Goal: Task Accomplishment & Management: Use online tool/utility

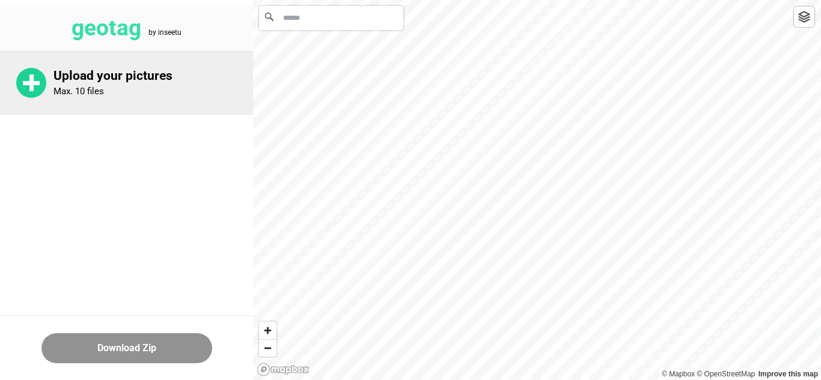
click at [21, 78] on circle at bounding box center [31, 83] width 30 height 30
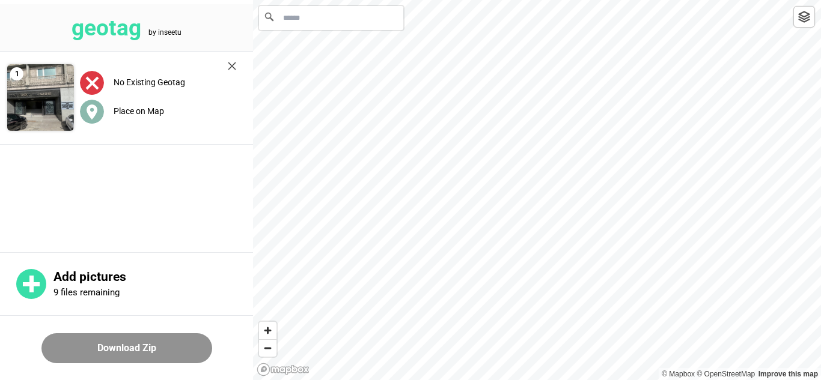
click at [132, 106] on label "Place on Map" at bounding box center [139, 111] width 50 height 10
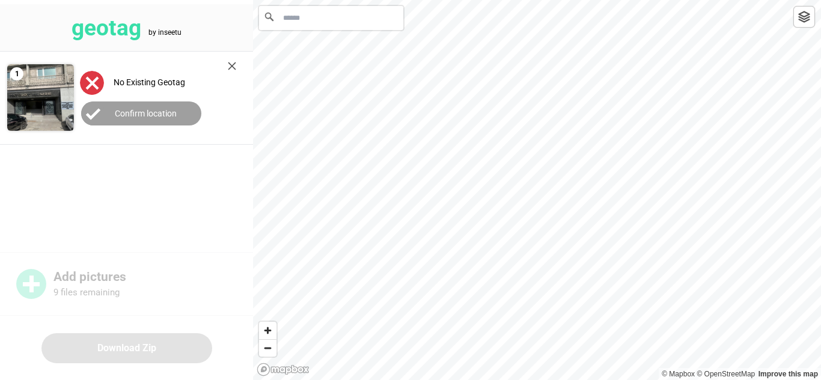
click at [298, 17] on input "Search" at bounding box center [331, 18] width 144 height 24
paste input "**********"
click at [537, 204] on icon "Map marker" at bounding box center [537, 202] width 16 height 16
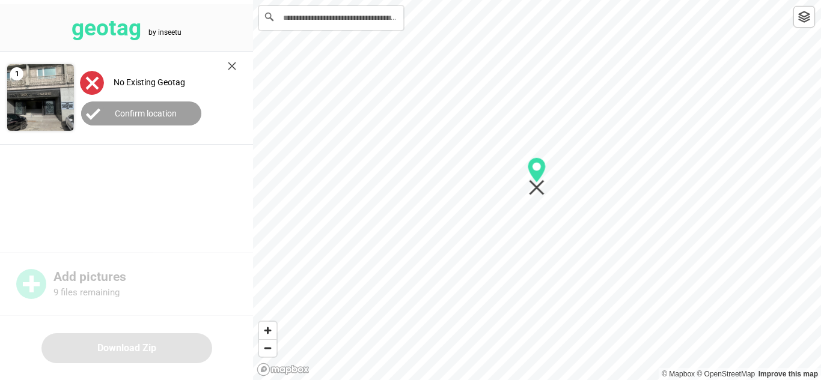
click at [127, 115] on label "Confirm location" at bounding box center [146, 114] width 62 height 10
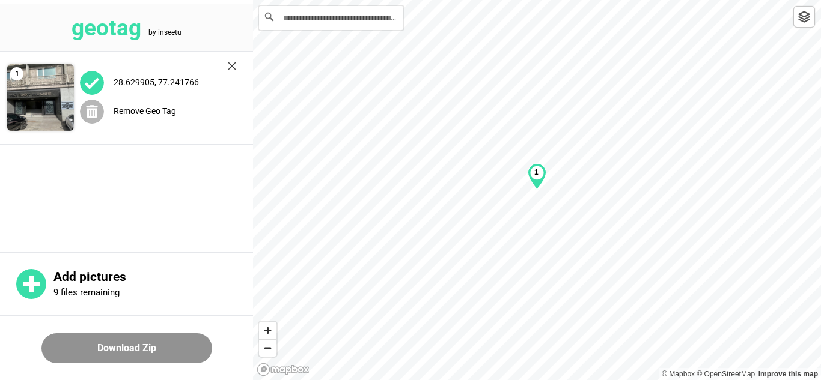
click at [97, 113] on circle at bounding box center [92, 112] width 24 height 24
click at [354, 19] on input "**********" at bounding box center [331, 18] width 144 height 24
click at [129, 111] on label "Place on Map" at bounding box center [139, 111] width 50 height 10
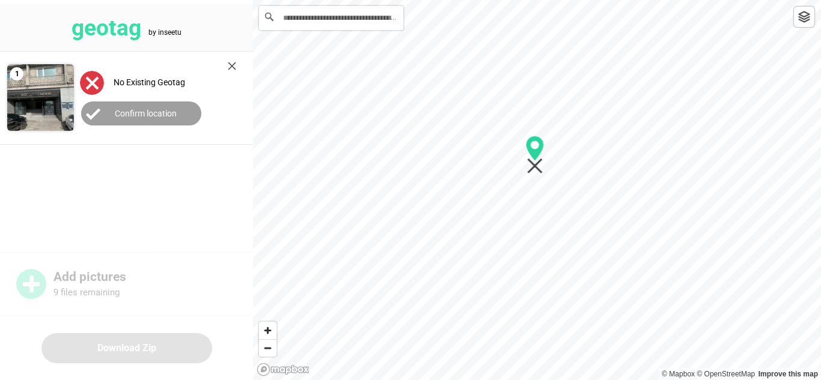
drag, startPoint x: 534, startPoint y: 197, endPoint x: 532, endPoint y: 162, distance: 35.5
click at [532, 162] on icon "Map marker" at bounding box center [535, 167] width 16 height 16
click at [160, 112] on label "Confirm location" at bounding box center [146, 114] width 62 height 10
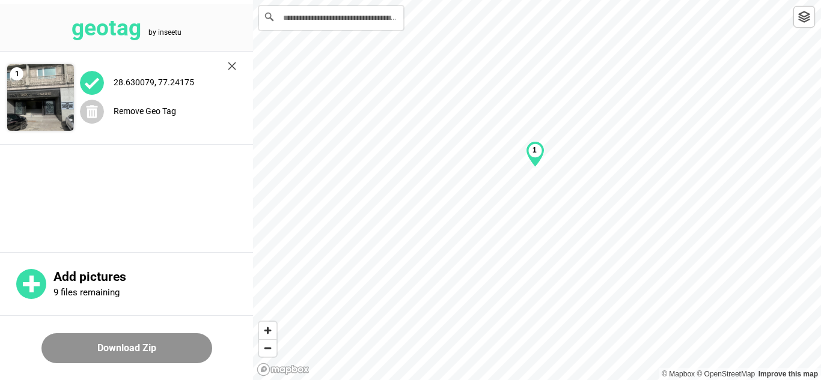
click at [188, 88] on div "28.630079, 77.24175" at bounding box center [158, 82] width 156 height 25
click at [540, 156] on div "1" at bounding box center [535, 154] width 19 height 26
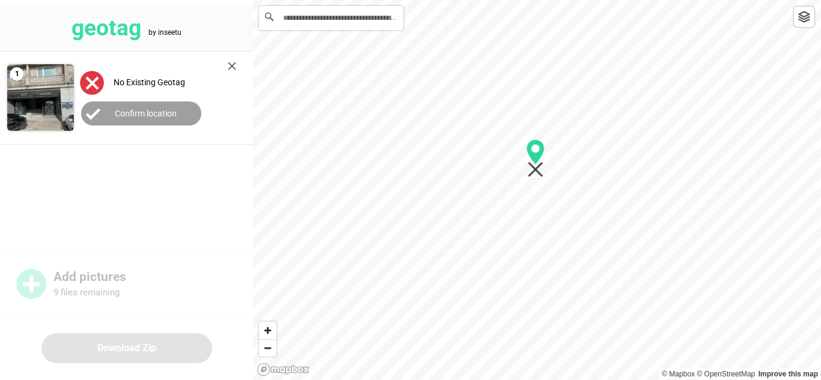
click at [535, 169] on icon "Map marker" at bounding box center [536, 170] width 16 height 16
click at [167, 112] on label "Confirm location" at bounding box center [146, 114] width 62 height 10
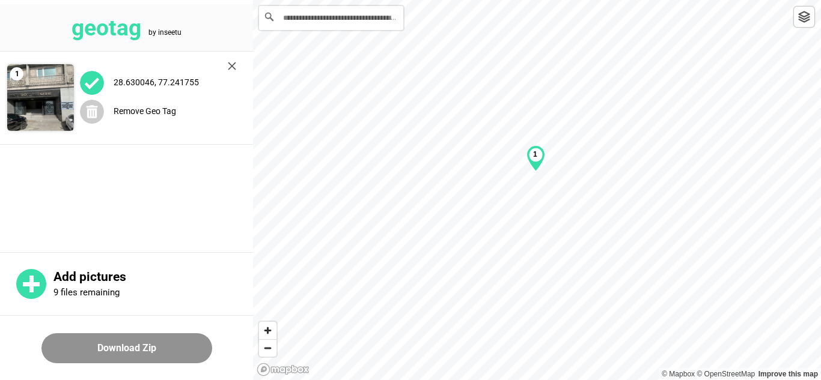
click at [541, 163] on div "1" at bounding box center [535, 158] width 19 height 26
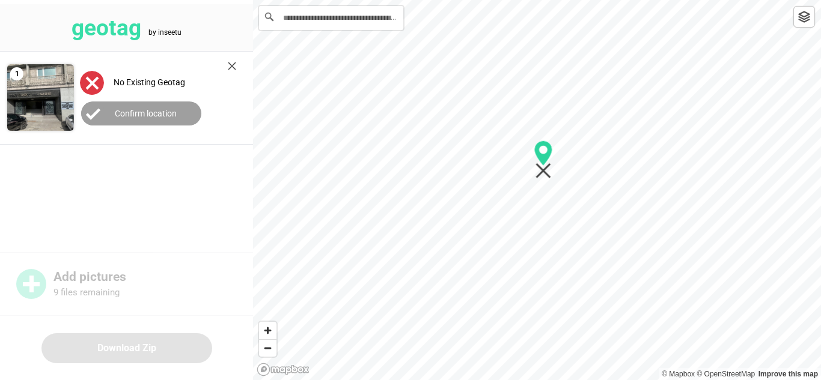
drag, startPoint x: 532, startPoint y: 168, endPoint x: 540, endPoint y: 168, distance: 7.2
click at [540, 169] on icon "Map marker" at bounding box center [543, 171] width 16 height 16
click at [144, 117] on label "Confirm location" at bounding box center [146, 114] width 62 height 10
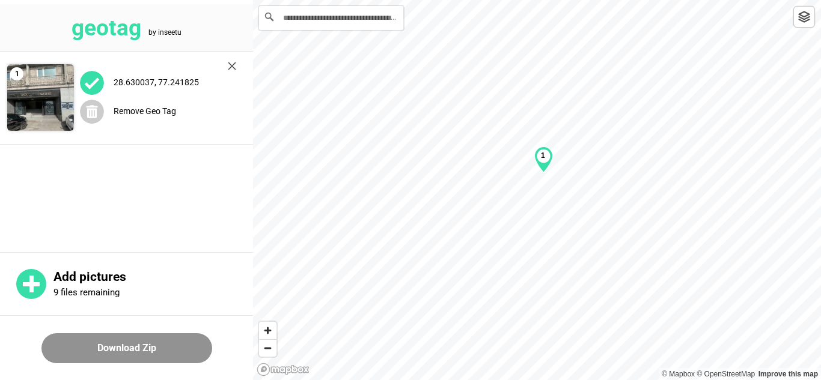
click at [540, 159] on div "1" at bounding box center [543, 160] width 19 height 26
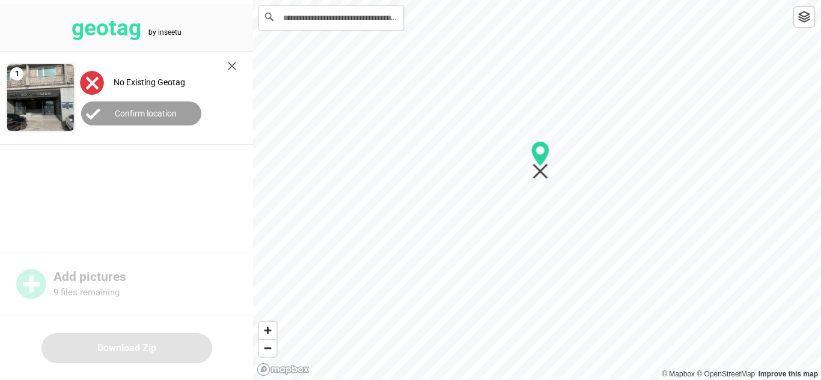
click at [537, 174] on icon "Map marker" at bounding box center [540, 172] width 16 height 16
click at [123, 112] on label "Confirm location" at bounding box center [146, 114] width 62 height 10
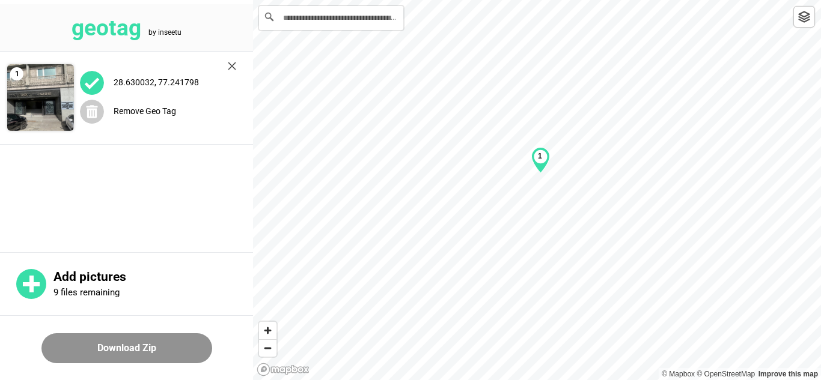
click at [549, 168] on div "1" at bounding box center [540, 160] width 19 height 26
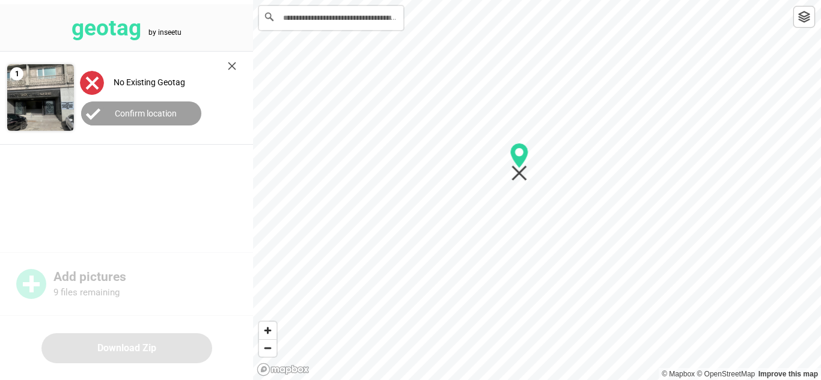
click at [514, 0] on div at bounding box center [537, 0] width 568 height 0
click at [163, 111] on label "Confirm location" at bounding box center [146, 114] width 62 height 10
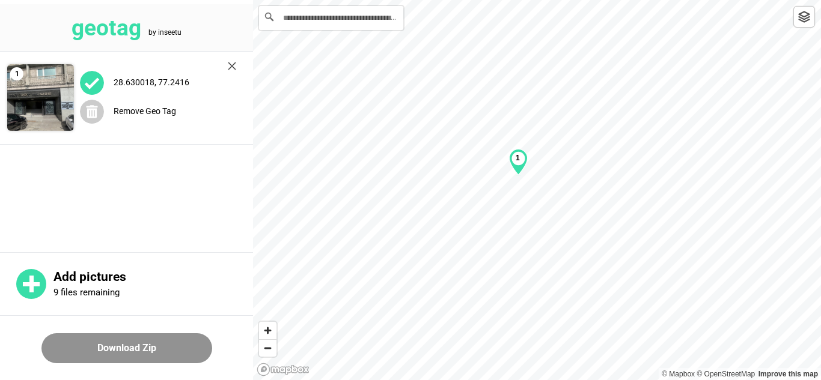
click at [519, 165] on div "1" at bounding box center [518, 162] width 19 height 26
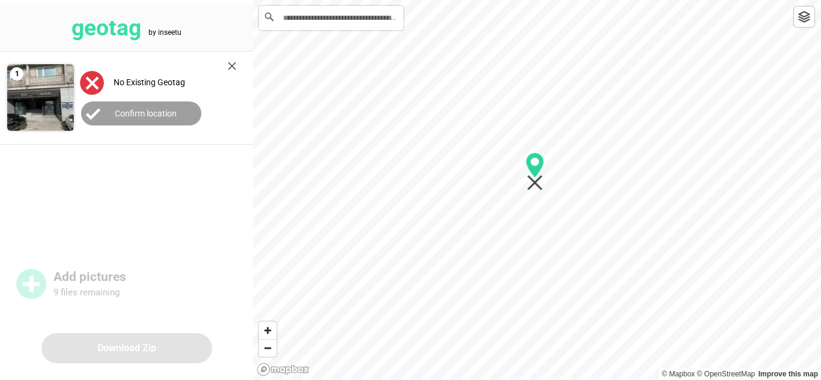
click at [535, 0] on div at bounding box center [537, 0] width 568 height 0
click at [118, 112] on label "Confirm location" at bounding box center [146, 114] width 62 height 10
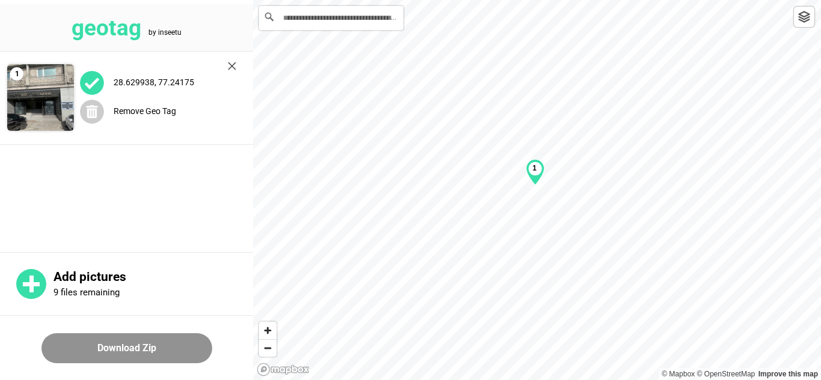
click at [537, 181] on div "1" at bounding box center [535, 172] width 19 height 26
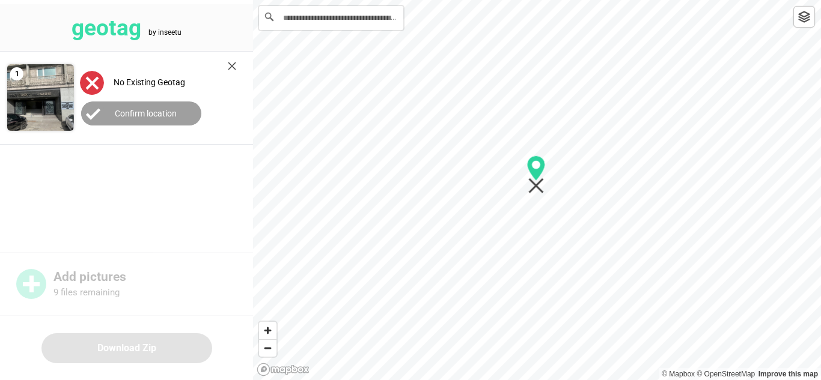
click at [536, 187] on icon "Map marker" at bounding box center [536, 186] width 16 height 16
click at [142, 114] on label "Confirm location" at bounding box center [146, 114] width 62 height 10
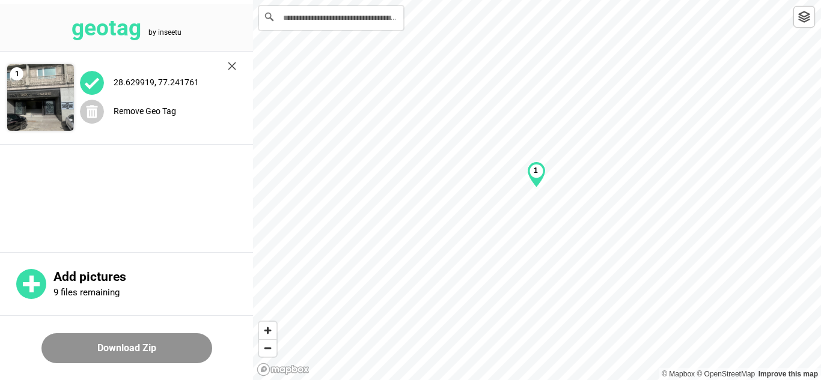
click at [534, 181] on div "1" at bounding box center [536, 175] width 19 height 26
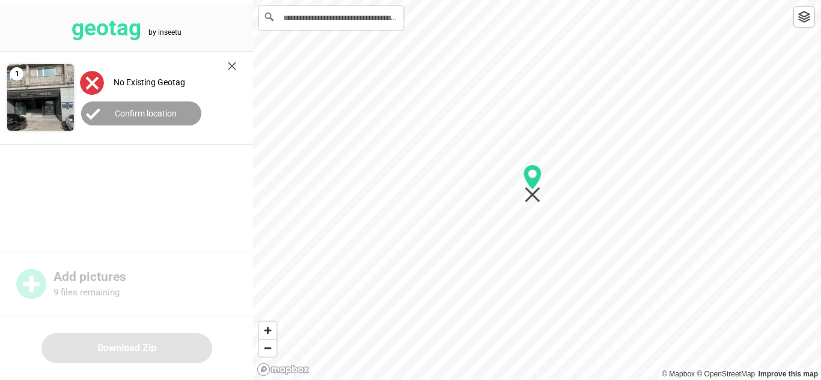
drag, startPoint x: 537, startPoint y: 186, endPoint x: 534, endPoint y: 194, distance: 9.2
click at [534, 195] on icon "Map marker" at bounding box center [533, 195] width 16 height 16
click at [124, 111] on label "Confirm location" at bounding box center [146, 114] width 62 height 10
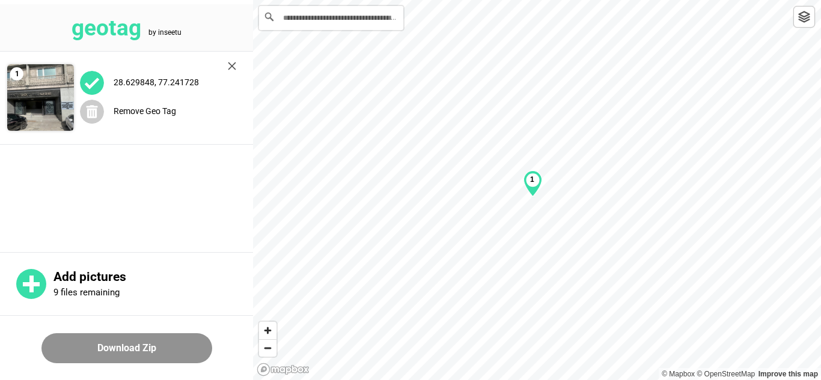
click at [177, 82] on label "28.629848, 77.241728" at bounding box center [156, 83] width 85 height 10
click at [531, 181] on b "1" at bounding box center [532, 179] width 4 height 8
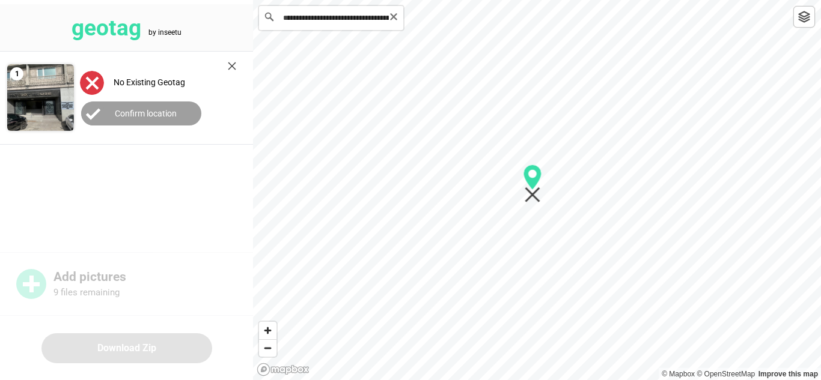
click at [279, 21] on input "**********" at bounding box center [331, 18] width 144 height 24
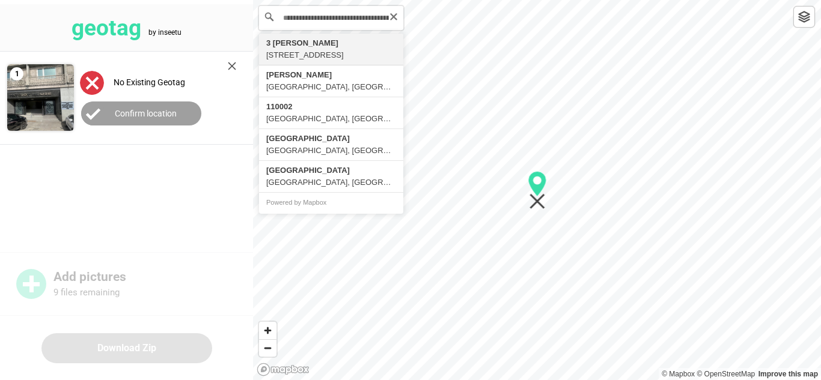
type input "**********"
drag, startPoint x: 508, startPoint y: 154, endPoint x: 519, endPoint y: 147, distance: 12.7
click at [519, 147] on icon "Map marker" at bounding box center [522, 131] width 19 height 38
click at [180, 114] on button "Confirm location" at bounding box center [141, 114] width 120 height 24
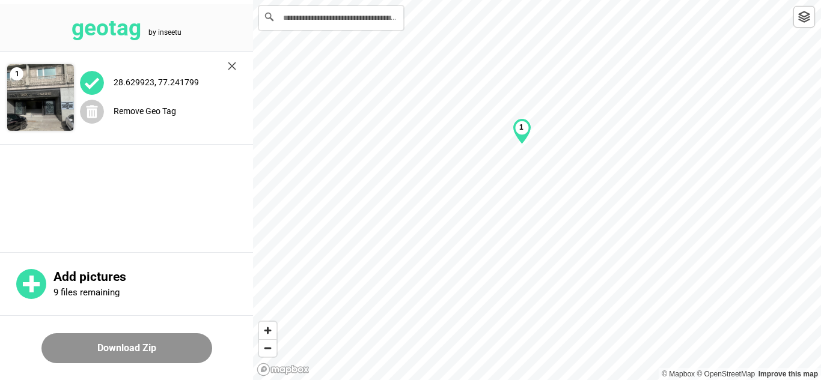
click at [520, 133] on div "1" at bounding box center [522, 131] width 19 height 26
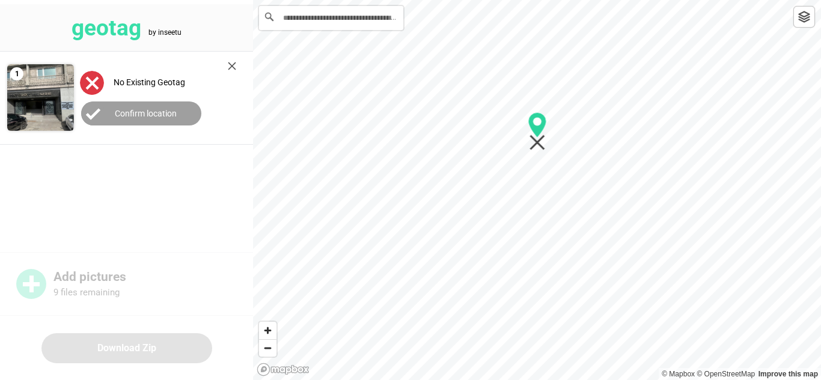
drag, startPoint x: 522, startPoint y: 142, endPoint x: 538, endPoint y: 142, distance: 15.6
click at [538, 142] on icon "Map marker" at bounding box center [537, 143] width 16 height 16
click at [172, 115] on label "Confirm location" at bounding box center [146, 114] width 62 height 10
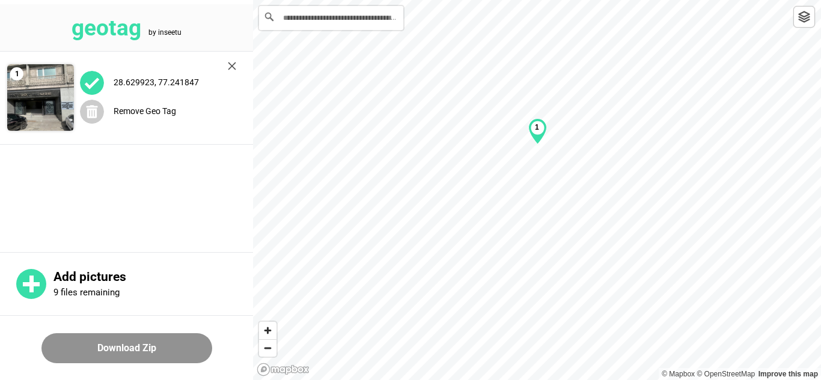
click at [543, 140] on div "1" at bounding box center [537, 131] width 19 height 26
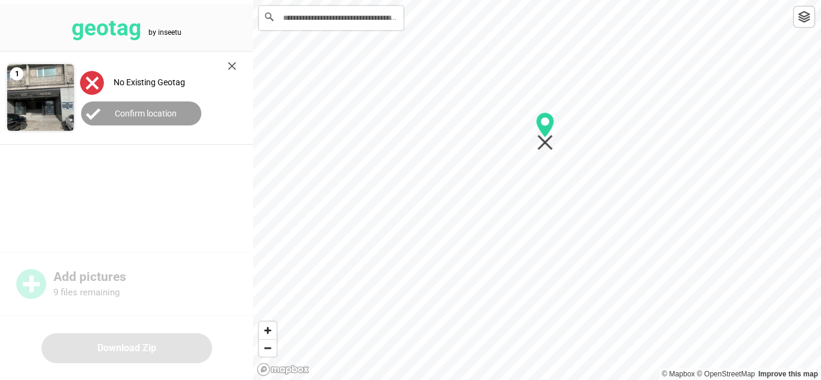
drag, startPoint x: 537, startPoint y: 144, endPoint x: 544, endPoint y: 144, distance: 7.8
click at [544, 144] on icon "Map marker" at bounding box center [545, 143] width 16 height 16
click at [163, 117] on label "Confirm location" at bounding box center [146, 114] width 62 height 10
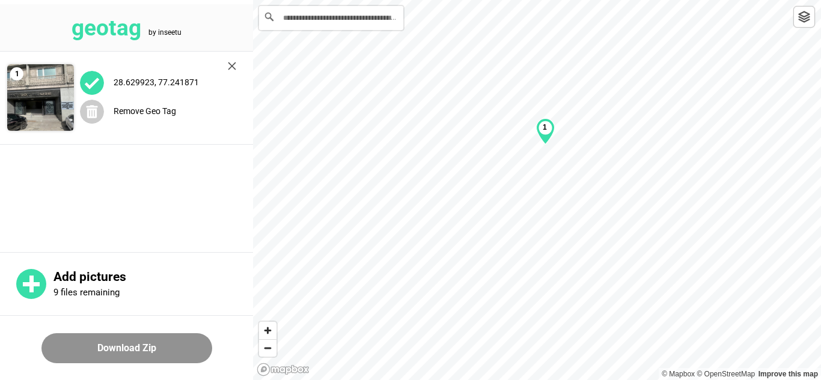
click at [546, 129] on b "1" at bounding box center [545, 127] width 4 height 8
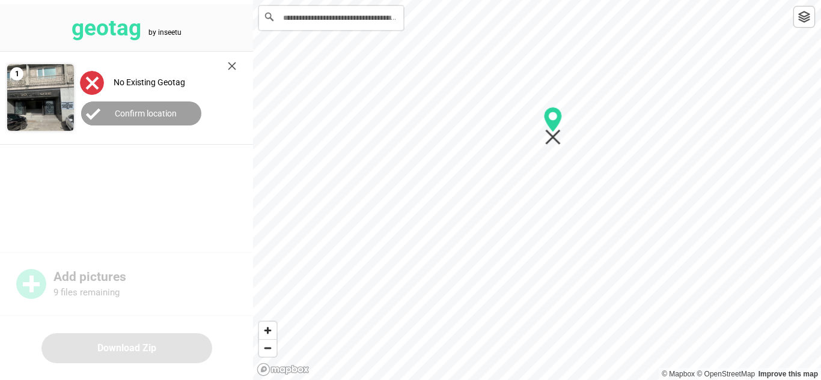
click at [552, 0] on div at bounding box center [537, 0] width 568 height 0
click at [187, 116] on button "Confirm location" at bounding box center [141, 114] width 120 height 24
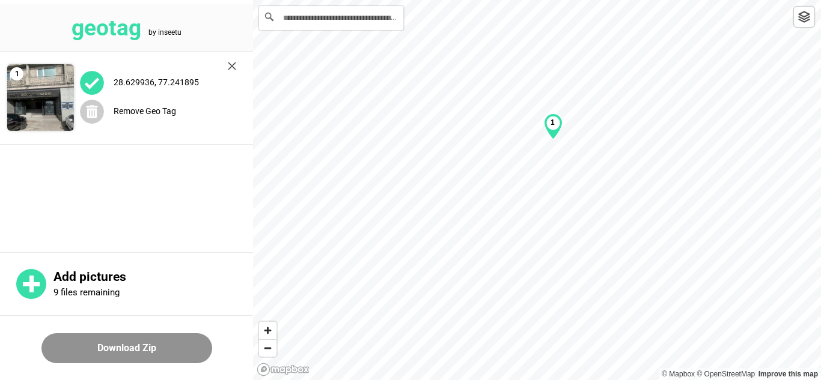
click at [551, 135] on div "1" at bounding box center [553, 127] width 19 height 26
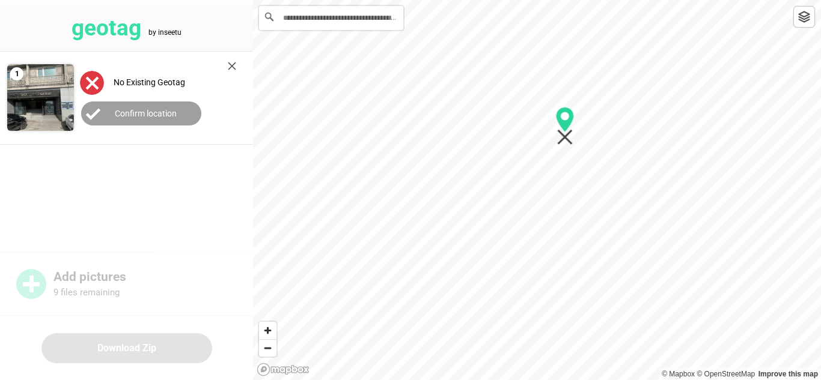
drag, startPoint x: 551, startPoint y: 135, endPoint x: 562, endPoint y: 134, distance: 11.4
click at [564, 134] on icon "Map marker" at bounding box center [565, 138] width 16 height 16
click at [191, 108] on button "Confirm location" at bounding box center [141, 114] width 120 height 24
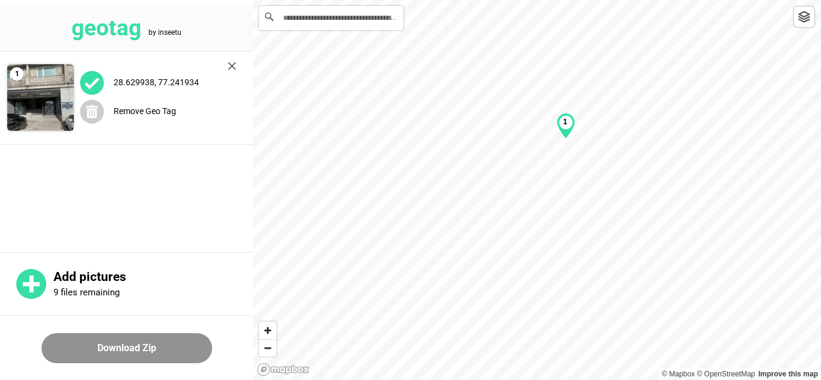
click at [565, 128] on div "1" at bounding box center [565, 126] width 19 height 26
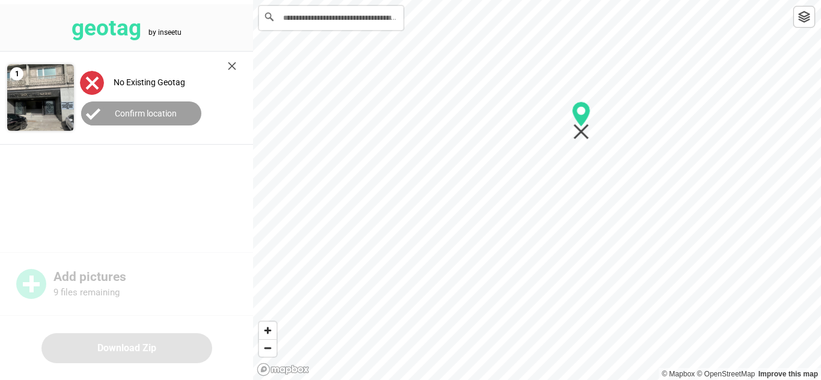
drag, startPoint x: 567, startPoint y: 138, endPoint x: 583, endPoint y: 133, distance: 16.3
click at [583, 132] on icon "Map marker" at bounding box center [581, 132] width 16 height 16
click at [192, 115] on button "Confirm location" at bounding box center [141, 114] width 120 height 24
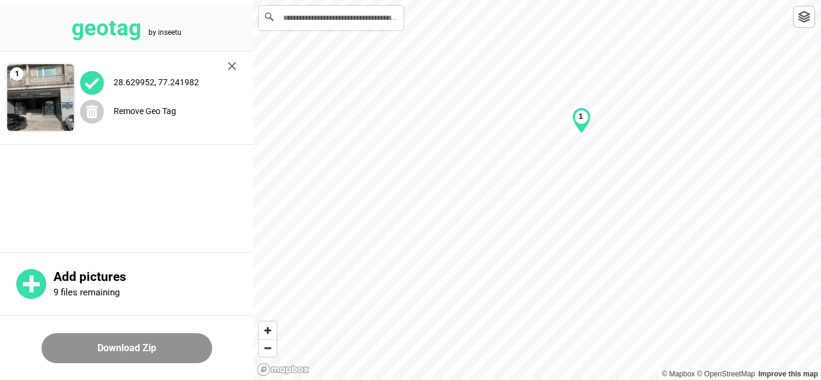
click at [586, 127] on div "1" at bounding box center [581, 121] width 19 height 26
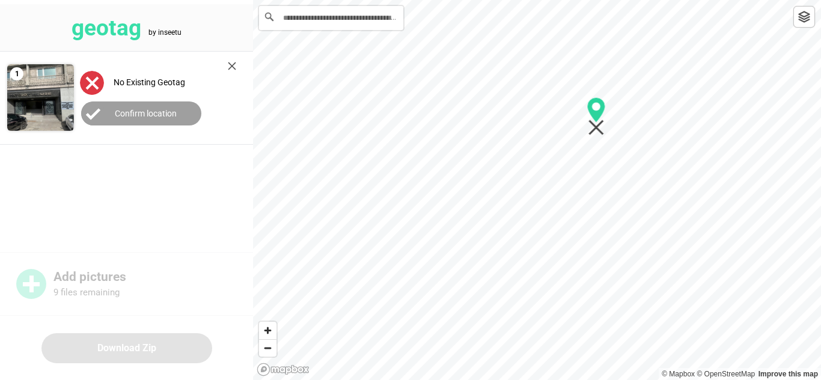
drag, startPoint x: 583, startPoint y: 128, endPoint x: 598, endPoint y: 124, distance: 15.6
click at [598, 124] on icon "Map marker" at bounding box center [596, 116] width 19 height 38
click at [172, 109] on label "Confirm location" at bounding box center [146, 114] width 62 height 10
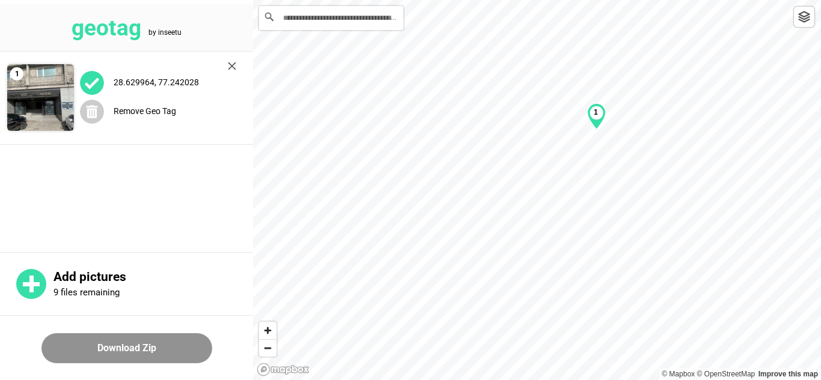
click at [600, 117] on div "1" at bounding box center [596, 116] width 19 height 26
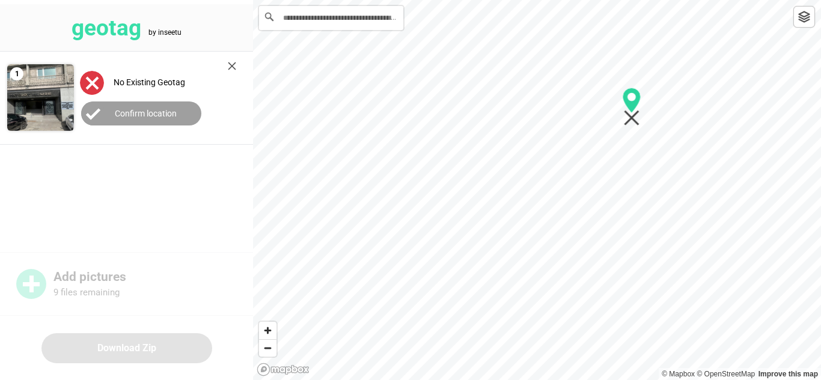
drag, startPoint x: 595, startPoint y: 119, endPoint x: 629, endPoint y: 111, distance: 35.3
click at [631, 109] on icon "Map marker" at bounding box center [632, 100] width 18 height 25
click at [189, 120] on button "Confirm location" at bounding box center [141, 114] width 120 height 24
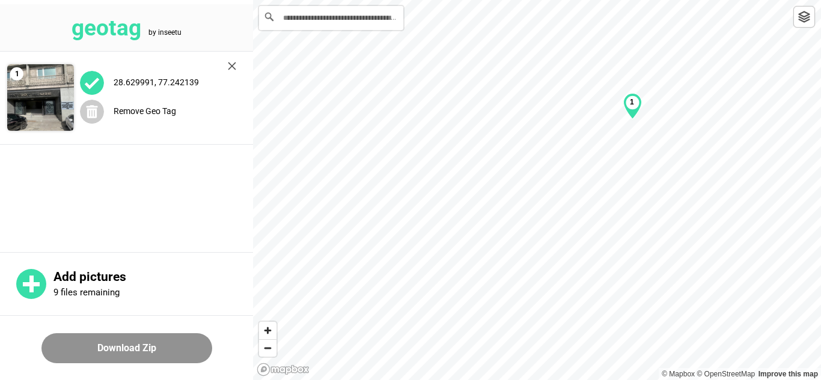
click at [634, 112] on div "1" at bounding box center [632, 106] width 19 height 26
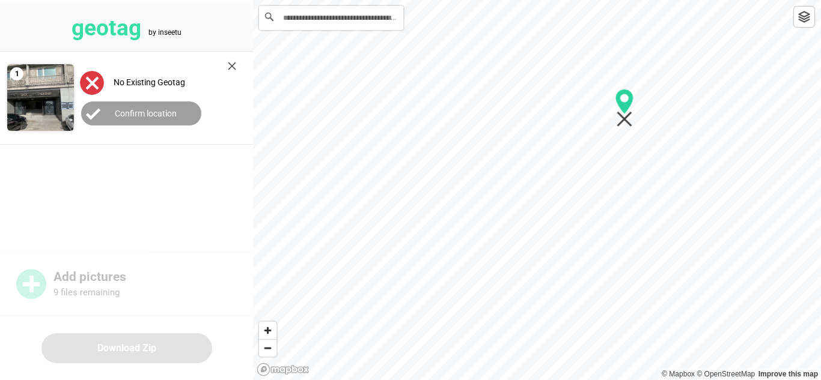
drag, startPoint x: 633, startPoint y: 112, endPoint x: 626, endPoint y: 114, distance: 6.7
click at [625, 114] on icon "Map marker" at bounding box center [624, 108] width 19 height 38
click at [132, 105] on button "Confirm location" at bounding box center [141, 114] width 120 height 24
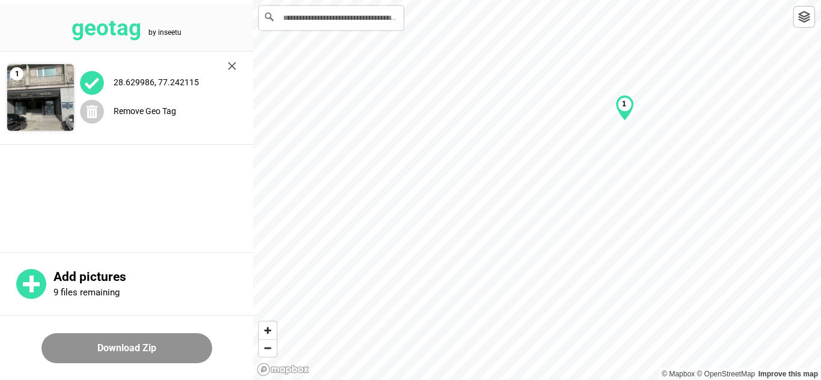
click at [621, 116] on div "1" at bounding box center [624, 108] width 19 height 26
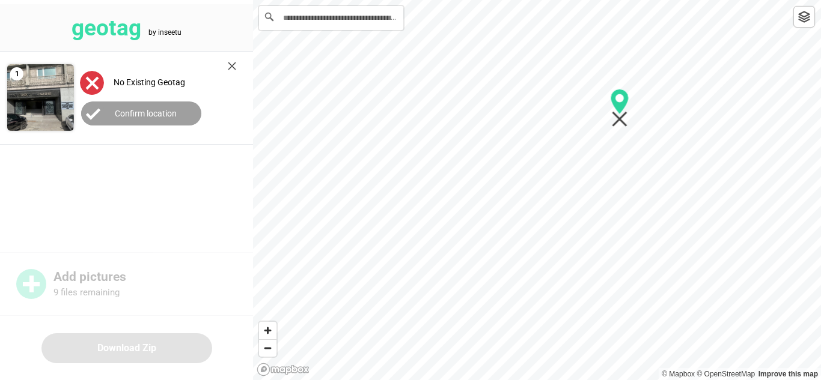
click at [618, 112] on icon "Map marker" at bounding box center [620, 101] width 18 height 25
click at [159, 116] on label "Confirm location" at bounding box center [146, 114] width 62 height 10
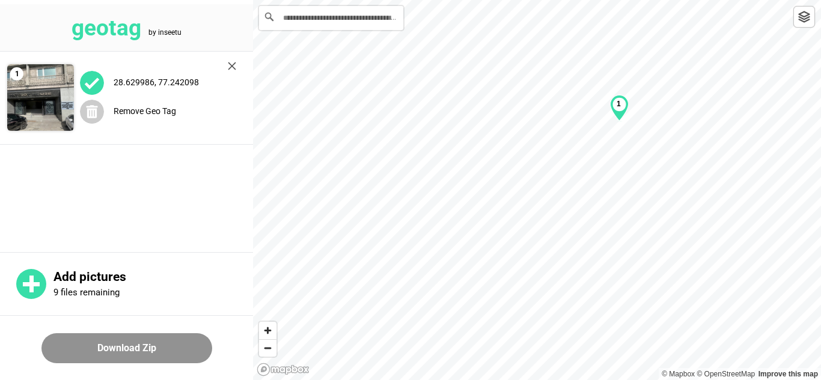
click at [626, 116] on div "1" at bounding box center [619, 108] width 19 height 26
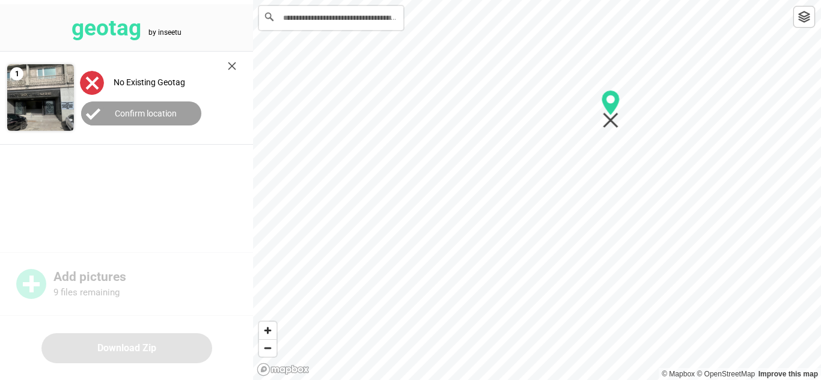
drag, startPoint x: 621, startPoint y: 112, endPoint x: 615, endPoint y: 112, distance: 6.0
click at [612, 113] on icon "Map marker" at bounding box center [611, 102] width 18 height 25
click at [121, 114] on label "Confirm location" at bounding box center [146, 114] width 62 height 10
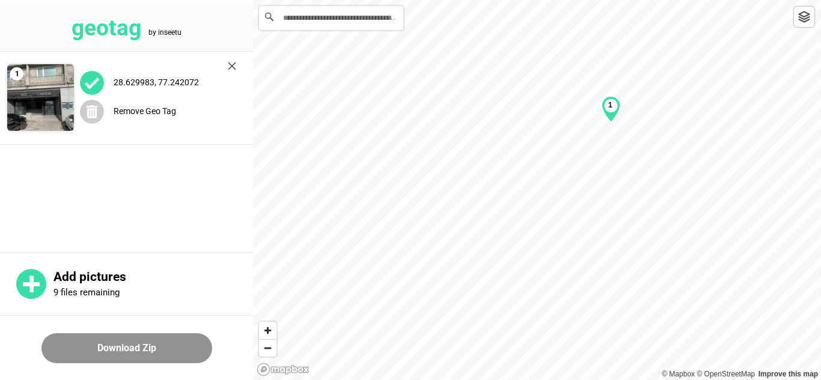
click at [608, 111] on div "1" at bounding box center [611, 109] width 19 height 26
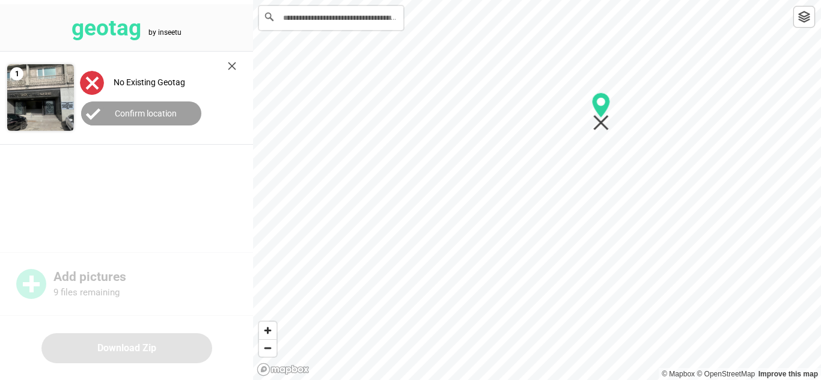
drag, startPoint x: 611, startPoint y: 114, endPoint x: 604, endPoint y: 115, distance: 7.4
click at [602, 116] on icon "Map marker" at bounding box center [601, 105] width 18 height 25
click at [130, 105] on button "Confirm location" at bounding box center [141, 114] width 120 height 24
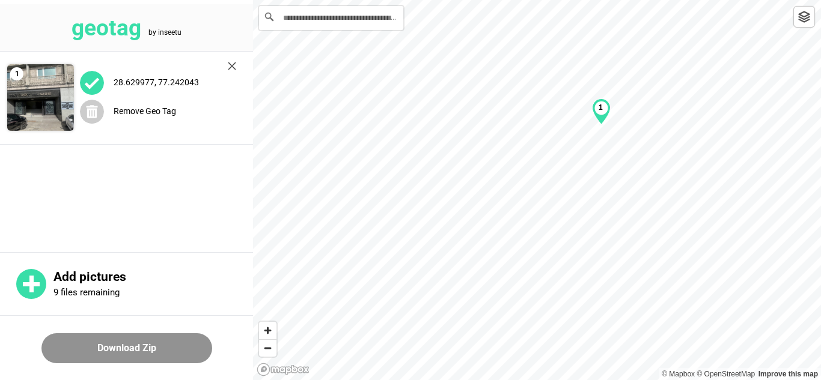
click at [599, 114] on div "1" at bounding box center [601, 112] width 19 height 26
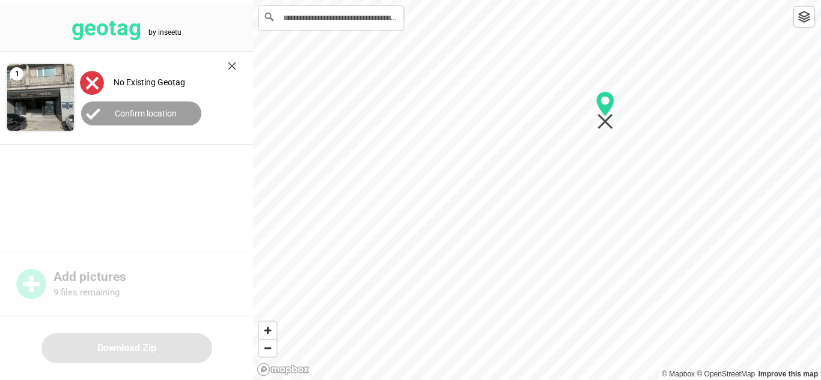
click at [605, 118] on icon "Map marker" at bounding box center [605, 110] width 19 height 38
click at [133, 123] on button "Confirm location" at bounding box center [141, 114] width 120 height 24
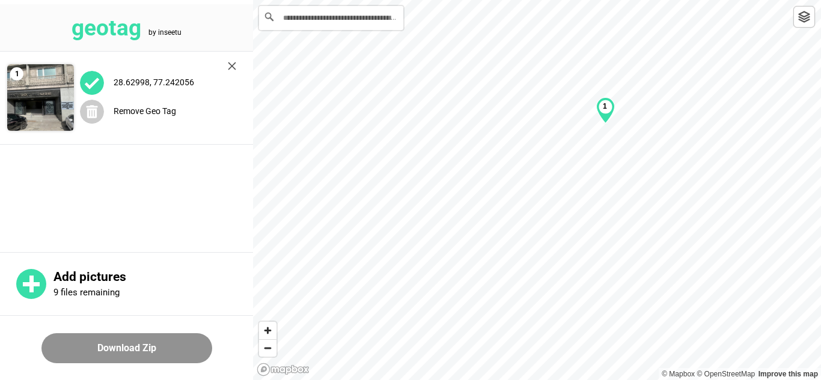
click at [604, 113] on div "1" at bounding box center [605, 110] width 19 height 26
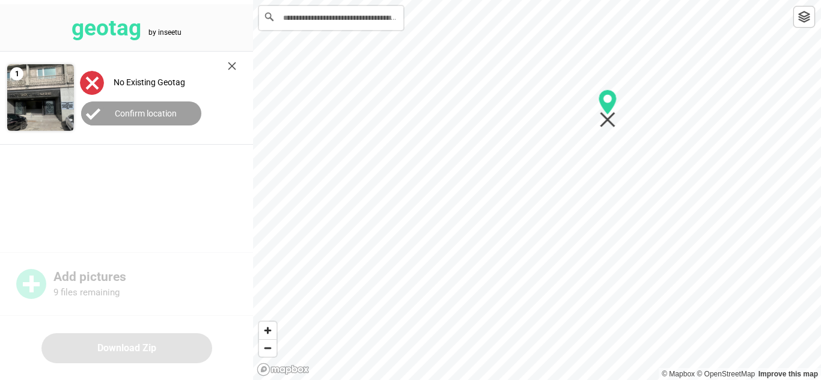
click at [610, 117] on icon "Map marker" at bounding box center [608, 120] width 16 height 16
click at [174, 115] on label "Confirm location" at bounding box center [146, 114] width 62 height 10
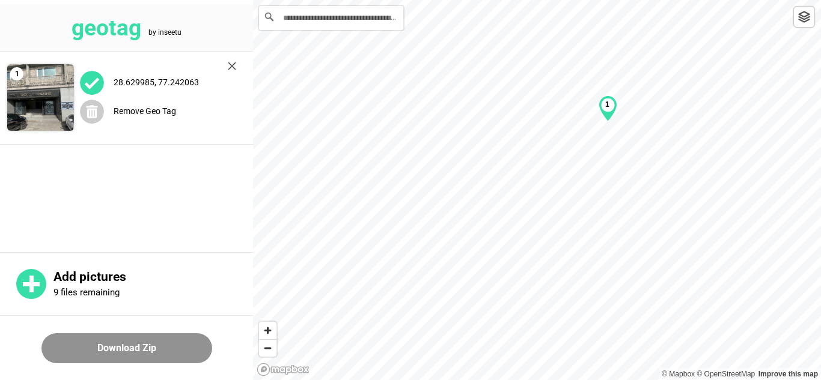
click at [603, 106] on div "1" at bounding box center [608, 109] width 19 height 26
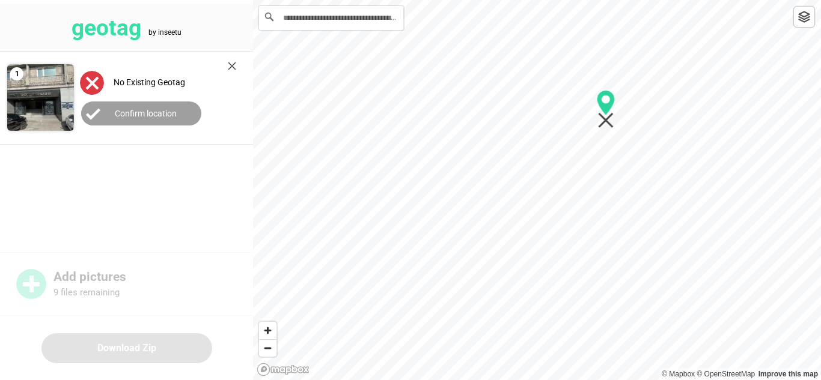
click at [605, 118] on icon "Map marker" at bounding box center [606, 121] width 16 height 16
click at [162, 105] on button "Confirm location" at bounding box center [141, 114] width 120 height 24
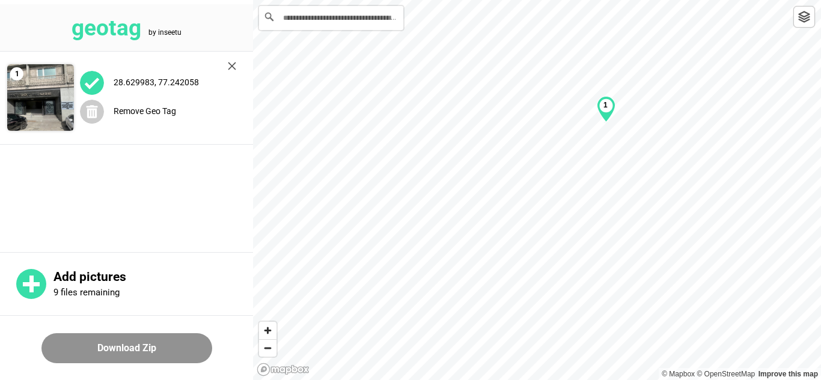
click at [606, 114] on div "1" at bounding box center [606, 109] width 19 height 26
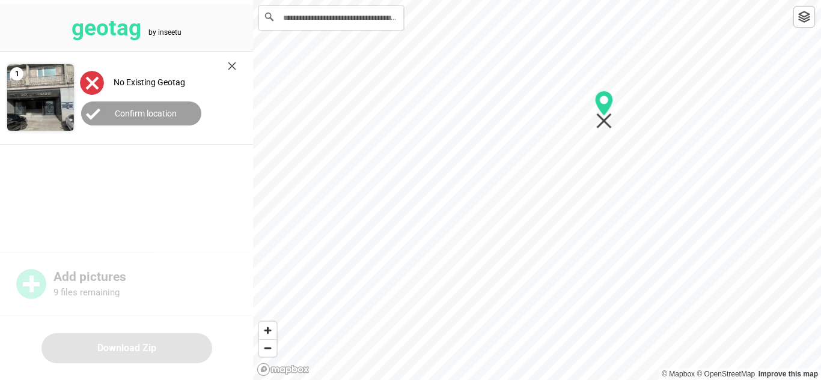
click at [603, 114] on icon "Map marker" at bounding box center [604, 103] width 18 height 25
click at [154, 107] on button "Confirm location" at bounding box center [141, 114] width 120 height 24
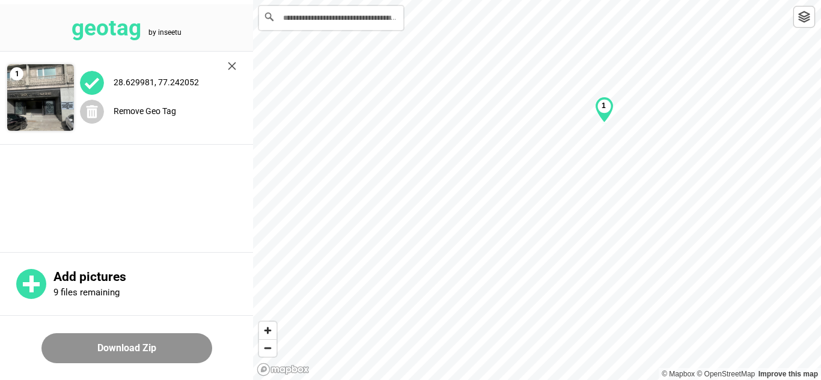
click at [605, 111] on div "1" at bounding box center [604, 110] width 19 height 26
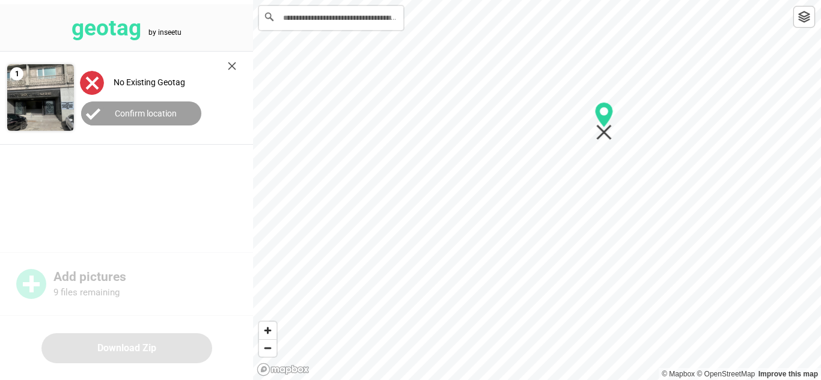
drag, startPoint x: 603, startPoint y: 122, endPoint x: 603, endPoint y: 133, distance: 11.4
click at [603, 133] on icon "Map marker" at bounding box center [604, 133] width 16 height 16
click at [141, 107] on button "Confirm location" at bounding box center [141, 114] width 120 height 24
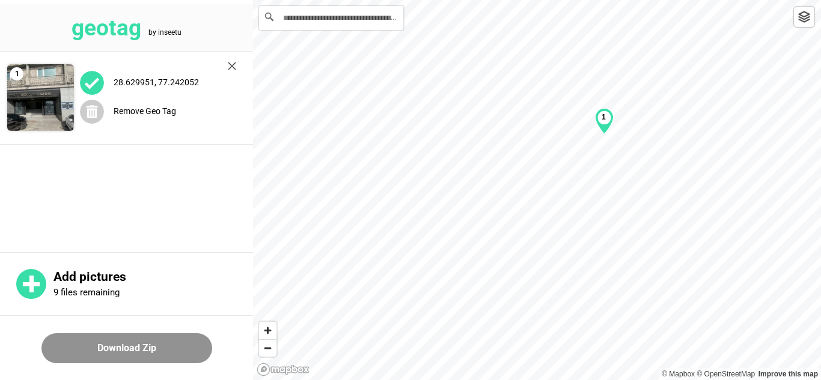
click at [603, 124] on div "1" at bounding box center [604, 121] width 19 height 26
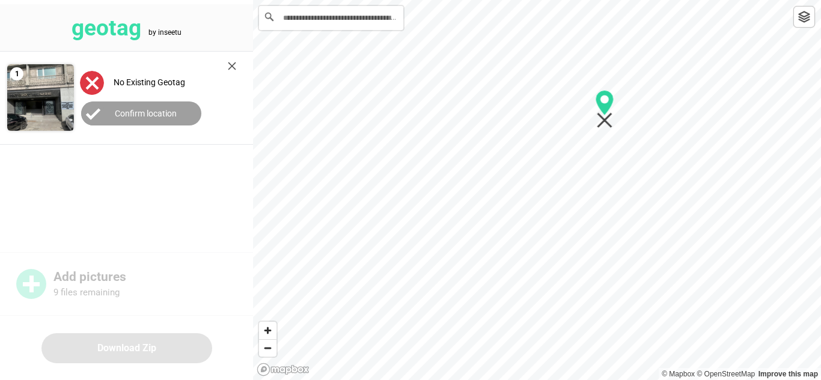
drag, startPoint x: 603, startPoint y: 130, endPoint x: 604, endPoint y: 119, distance: 10.8
click at [604, 118] on icon "Map marker" at bounding box center [605, 109] width 19 height 38
click at [105, 116] on circle at bounding box center [93, 114] width 24 height 24
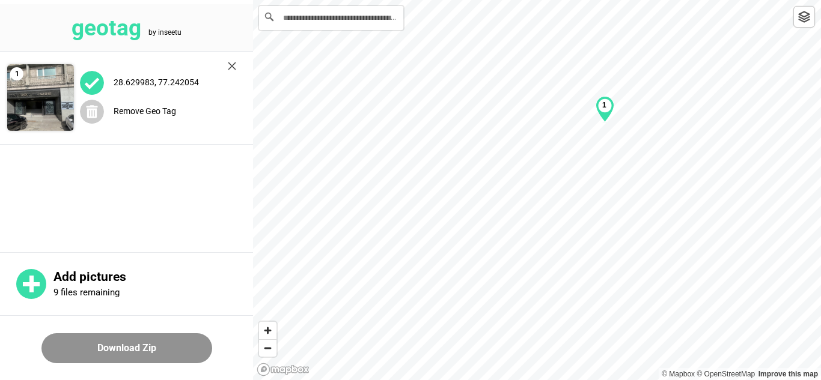
click at [608, 119] on div "1" at bounding box center [605, 109] width 19 height 26
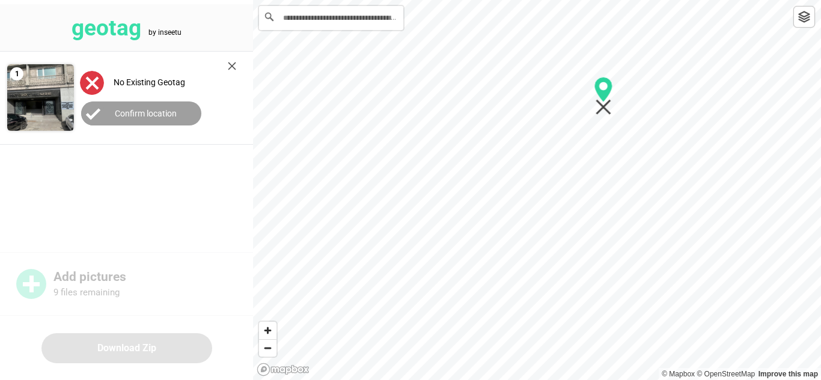
click at [602, 0] on div at bounding box center [537, 0] width 568 height 0
click at [125, 109] on label "Confirm location" at bounding box center [146, 114] width 62 height 10
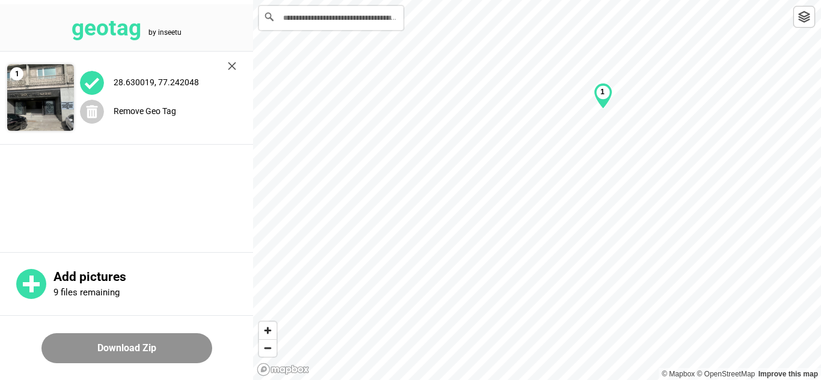
click at [605, 98] on div "1" at bounding box center [603, 96] width 19 height 26
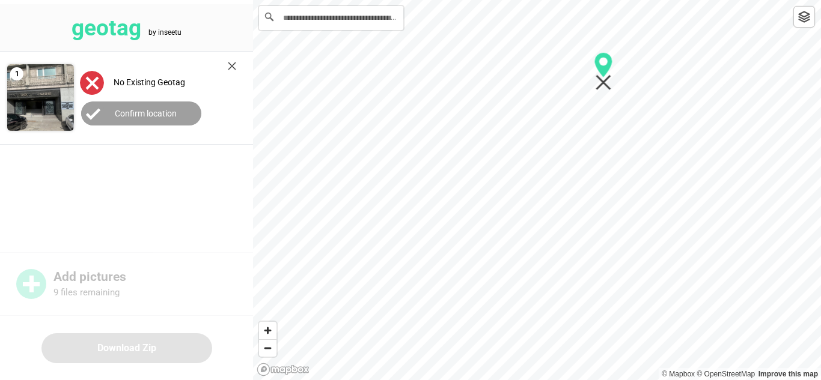
click at [601, 0] on div at bounding box center [537, 0] width 568 height 0
click at [145, 117] on label "Confirm location" at bounding box center [146, 114] width 62 height 10
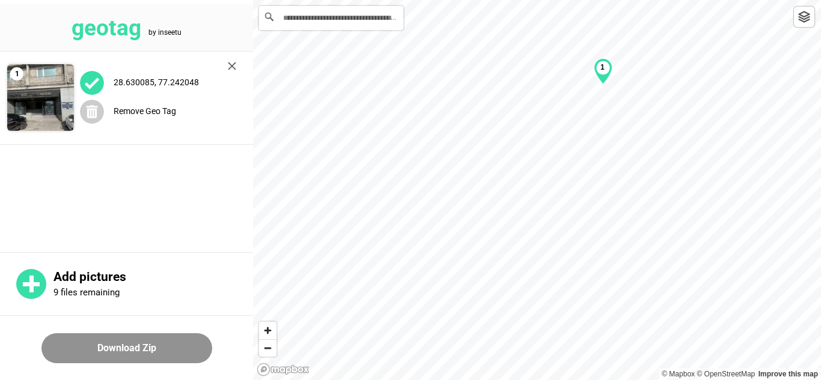
click at [594, 84] on div "1" at bounding box center [603, 71] width 19 height 26
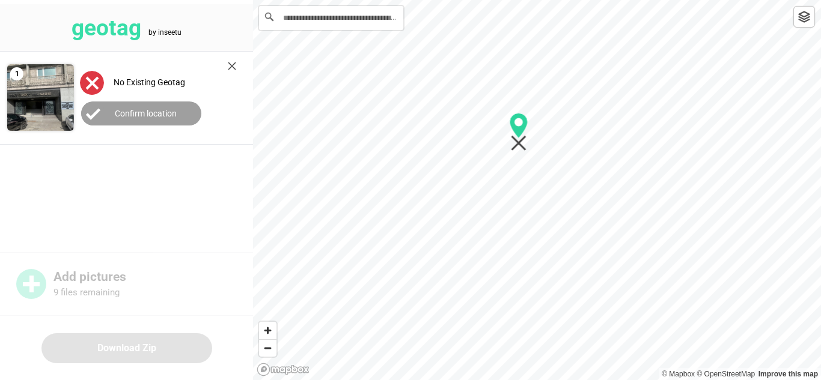
drag, startPoint x: 600, startPoint y: 82, endPoint x: 548, endPoint y: 123, distance: 66.4
click at [516, 142] on icon "Map marker" at bounding box center [519, 144] width 16 height 16
click at [107, 110] on button "Confirm location" at bounding box center [141, 114] width 120 height 24
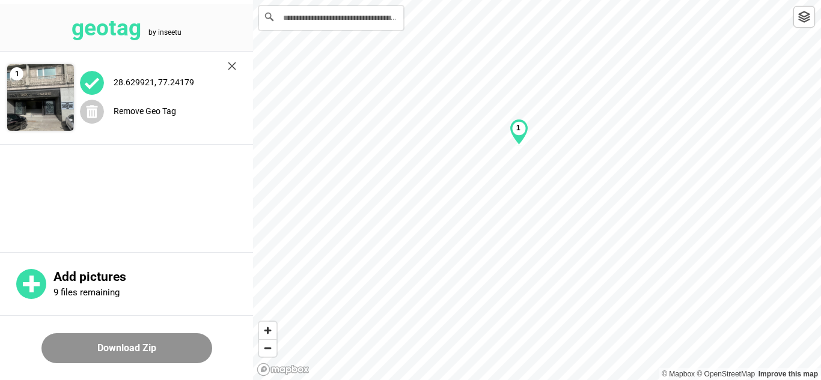
click at [522, 137] on div "1" at bounding box center [519, 132] width 19 height 26
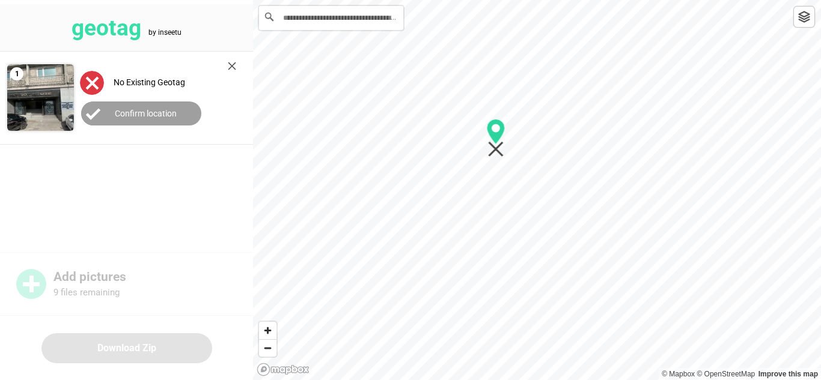
drag, startPoint x: 519, startPoint y: 138, endPoint x: 502, endPoint y: 143, distance: 17.7
click at [496, 144] on icon "Map marker" at bounding box center [496, 131] width 18 height 25
click at [156, 115] on label "Confirm location" at bounding box center [146, 114] width 62 height 10
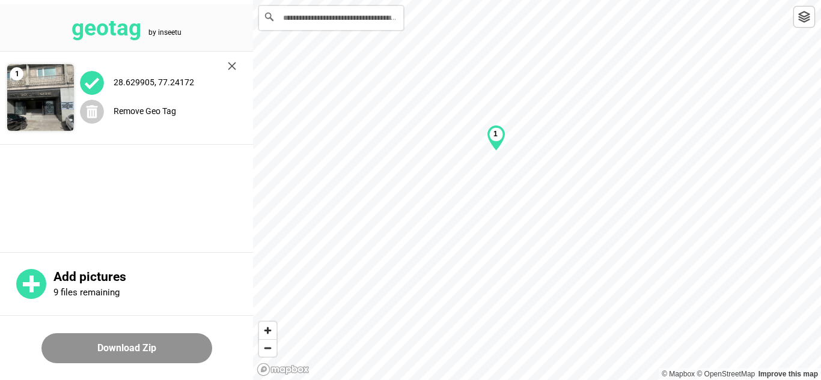
click at [498, 139] on div "1" at bounding box center [496, 138] width 19 height 26
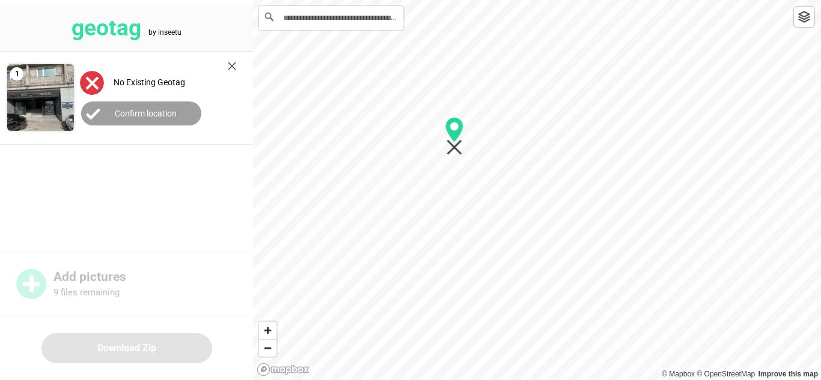
click at [457, 0] on div at bounding box center [537, 0] width 568 height 0
click at [175, 112] on label "Confirm location" at bounding box center [146, 114] width 62 height 10
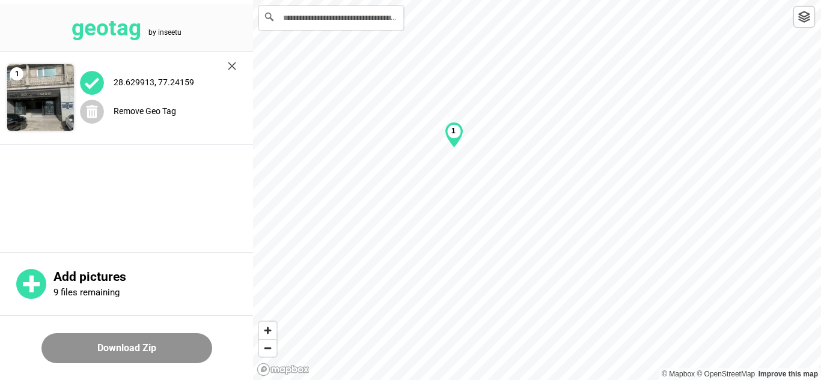
click at [457, 129] on div "1" at bounding box center [454, 135] width 19 height 26
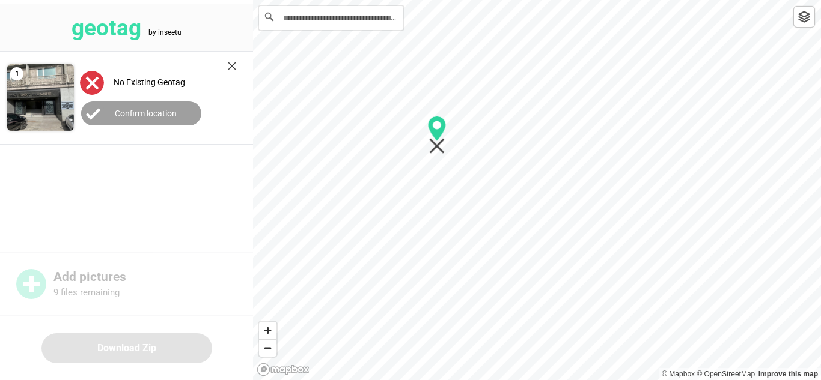
drag, startPoint x: 449, startPoint y: 137, endPoint x: 438, endPoint y: 137, distance: 10.8
click at [432, 137] on icon "Map marker" at bounding box center [437, 135] width 19 height 38
click at [116, 107] on button "Confirm location" at bounding box center [141, 114] width 120 height 24
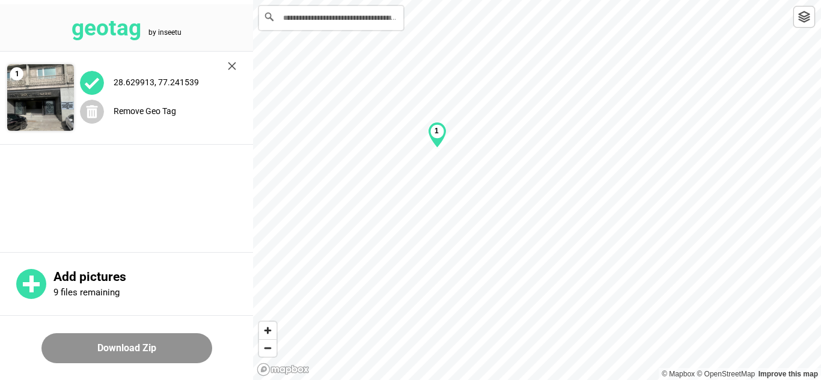
click at [443, 134] on div "1" at bounding box center [437, 135] width 19 height 26
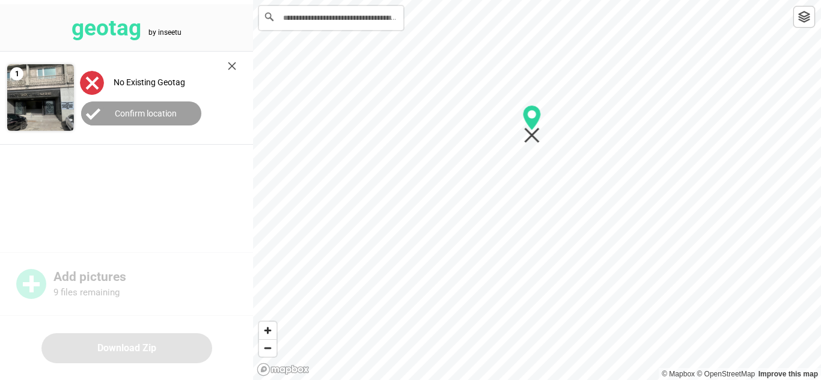
drag, startPoint x: 440, startPoint y: 144, endPoint x: 531, endPoint y: 133, distance: 92.1
click at [535, 133] on icon "Map marker" at bounding box center [532, 136] width 16 height 16
click at [540, 133] on icon "Map marker" at bounding box center [539, 134] width 16 height 16
click at [178, 108] on button "Confirm location" at bounding box center [141, 114] width 120 height 24
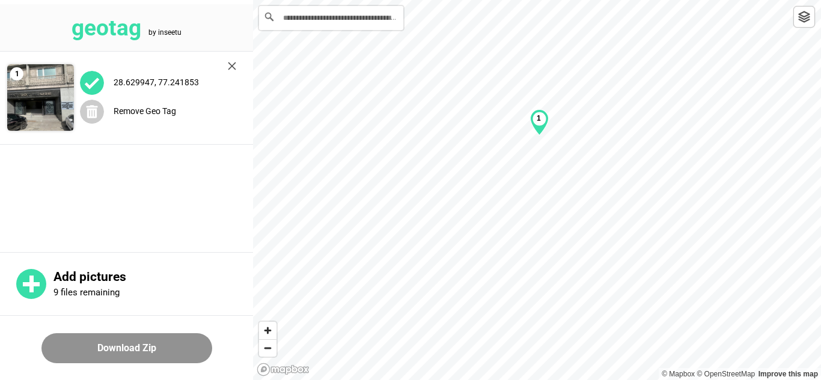
click at [544, 127] on div "1" at bounding box center [539, 122] width 19 height 26
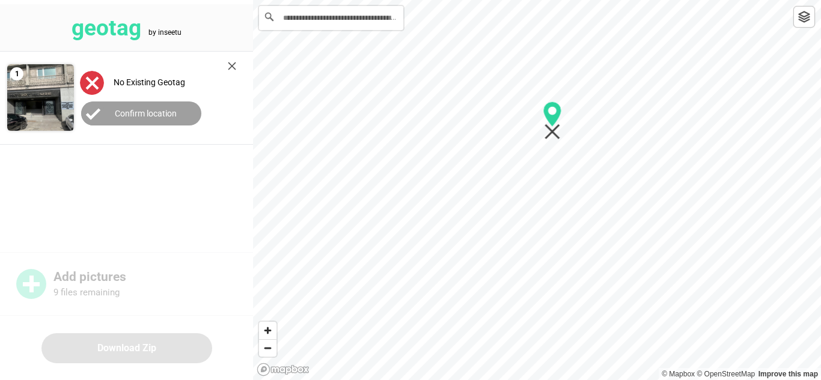
drag, startPoint x: 540, startPoint y: 129, endPoint x: 549, endPoint y: 127, distance: 9.2
click at [552, 127] on icon "Map marker" at bounding box center [552, 121] width 19 height 38
click at [575, 0] on div at bounding box center [537, 0] width 568 height 0
click at [170, 110] on label "Confirm location" at bounding box center [146, 114] width 62 height 10
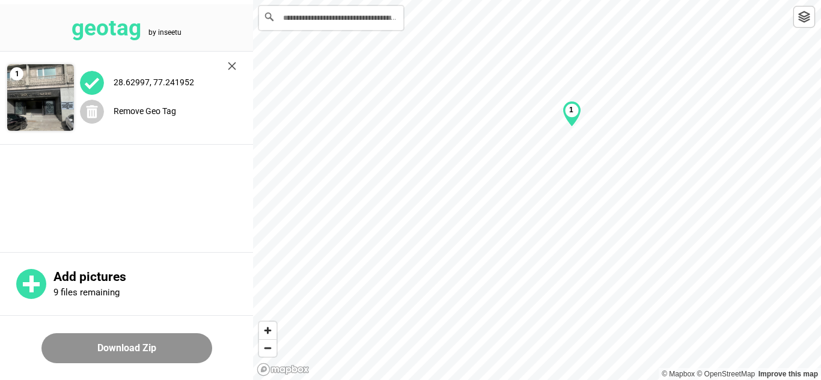
click at [573, 118] on div "1" at bounding box center [571, 114] width 19 height 26
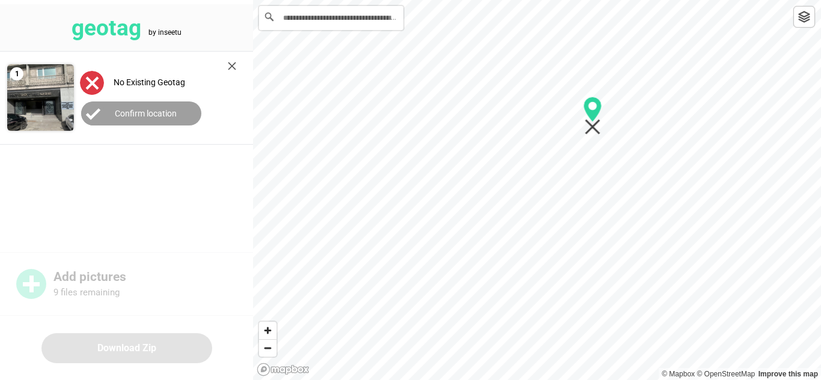
click at [590, 0] on div at bounding box center [537, 0] width 568 height 0
click at [178, 108] on button "Confirm location" at bounding box center [141, 114] width 120 height 24
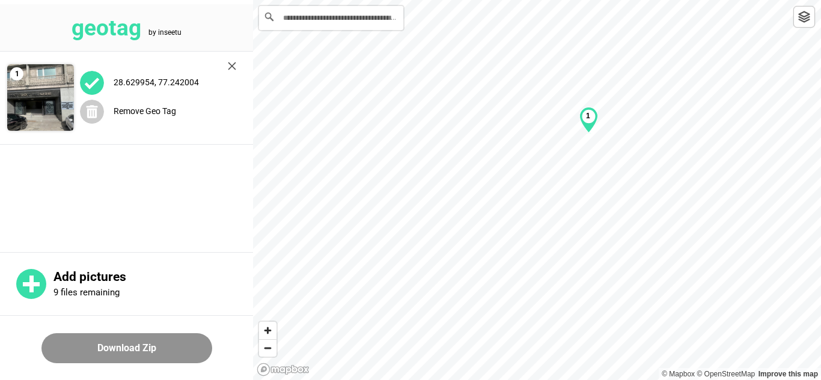
click at [582, 113] on div "1" at bounding box center [588, 120] width 19 height 26
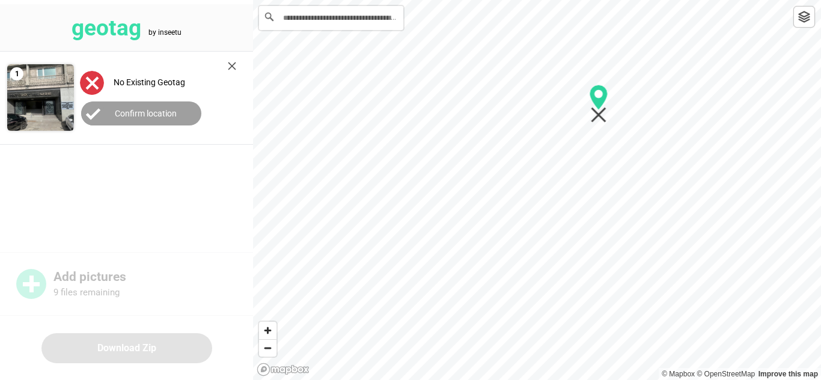
drag, startPoint x: 589, startPoint y: 128, endPoint x: 599, endPoint y: 114, distance: 17.3
click at [599, 112] on icon "Map marker" at bounding box center [599, 104] width 19 height 38
click at [150, 109] on label "Confirm location" at bounding box center [146, 114] width 62 height 10
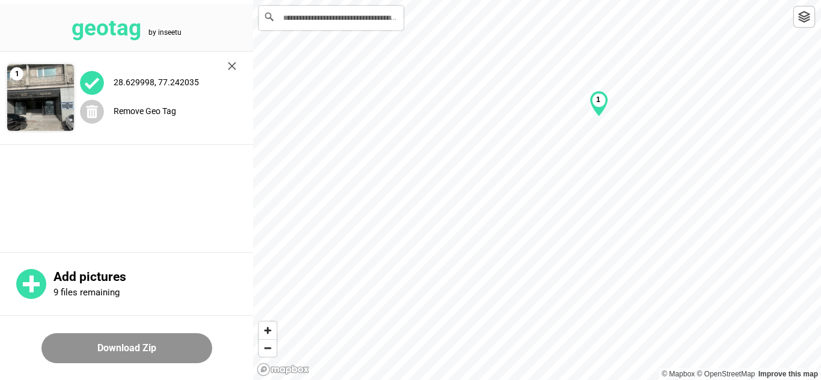
click at [600, 108] on div "1" at bounding box center [599, 104] width 19 height 26
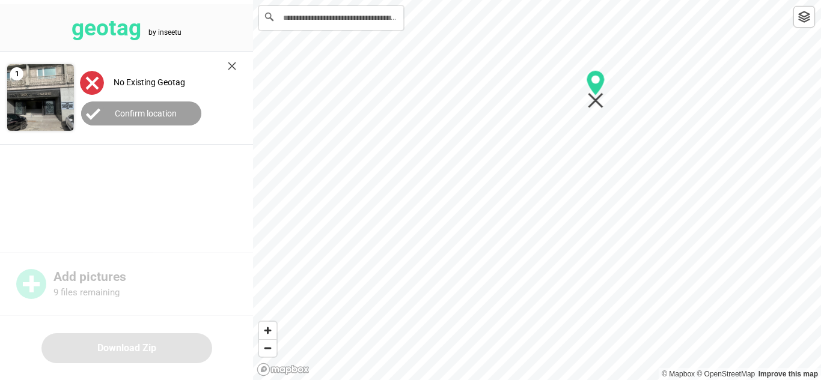
drag, startPoint x: 600, startPoint y: 108, endPoint x: 597, endPoint y: 93, distance: 14.7
click at [597, 93] on icon "Map marker" at bounding box center [595, 82] width 18 height 25
click at [179, 113] on button "Confirm location" at bounding box center [141, 114] width 120 height 24
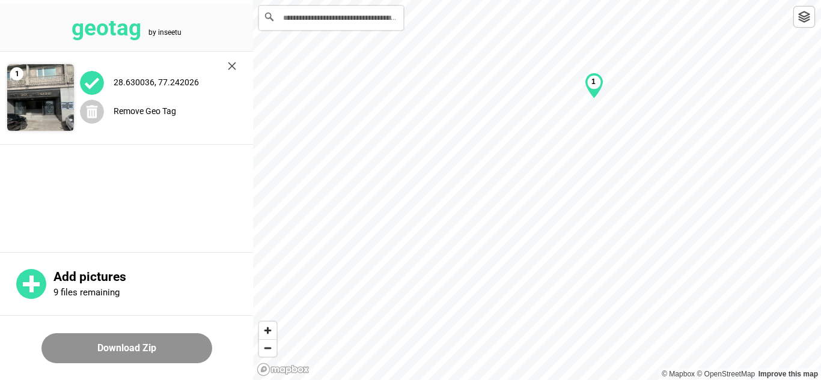
click at [598, 87] on div "1" at bounding box center [594, 86] width 19 height 26
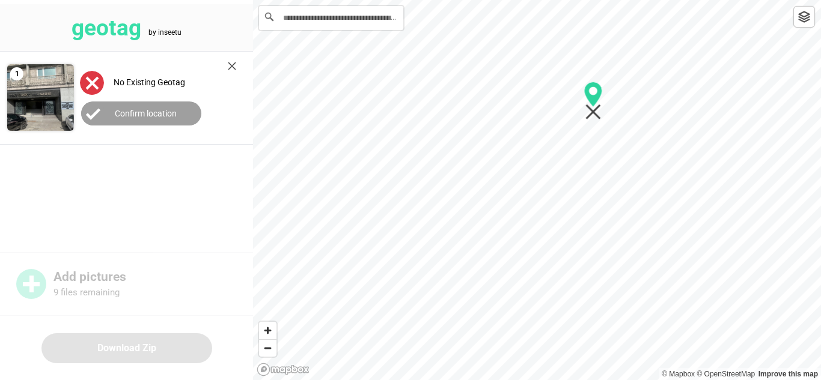
click at [592, 0] on div at bounding box center [537, 0] width 568 height 0
click at [174, 112] on button "Confirm location" at bounding box center [141, 114] width 120 height 24
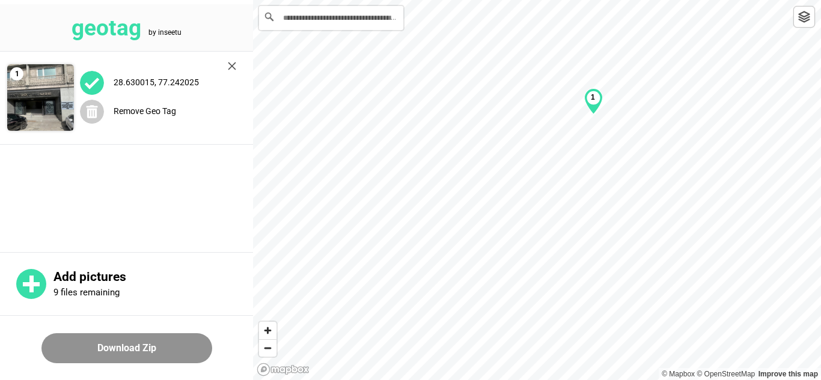
click at [597, 101] on div "1" at bounding box center [593, 101] width 19 height 26
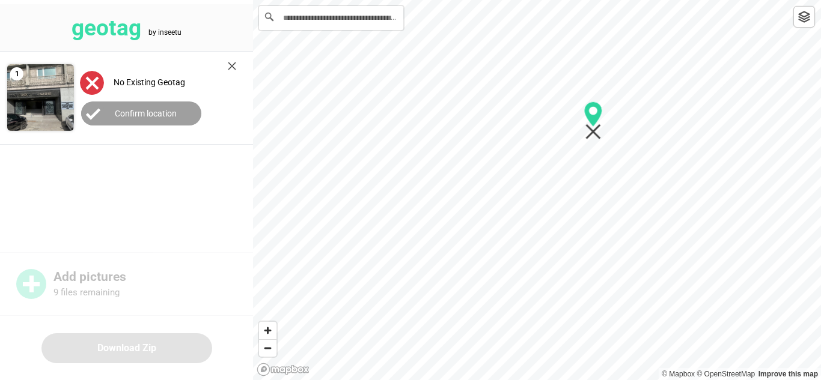
drag, startPoint x: 597, startPoint y: 101, endPoint x: 591, endPoint y: 123, distance: 23.2
click at [591, 123] on icon "Map marker" at bounding box center [593, 114] width 18 height 25
drag, startPoint x: 133, startPoint y: 109, endPoint x: 245, endPoint y: 81, distance: 115.7
click at [133, 109] on label "Confirm location" at bounding box center [146, 114] width 62 height 10
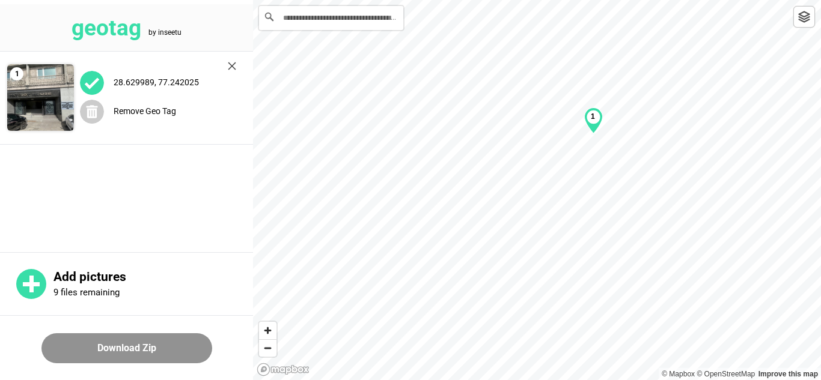
click at [596, 121] on div "1" at bounding box center [593, 121] width 19 height 26
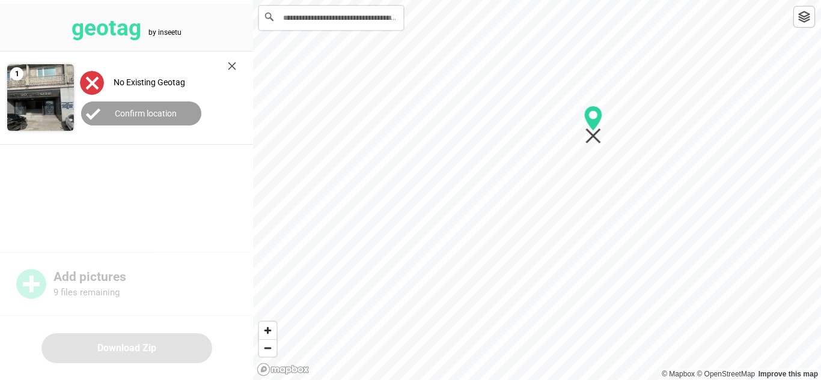
click at [593, 0] on div at bounding box center [537, 0] width 568 height 0
click at [153, 104] on button "Confirm location" at bounding box center [141, 114] width 120 height 24
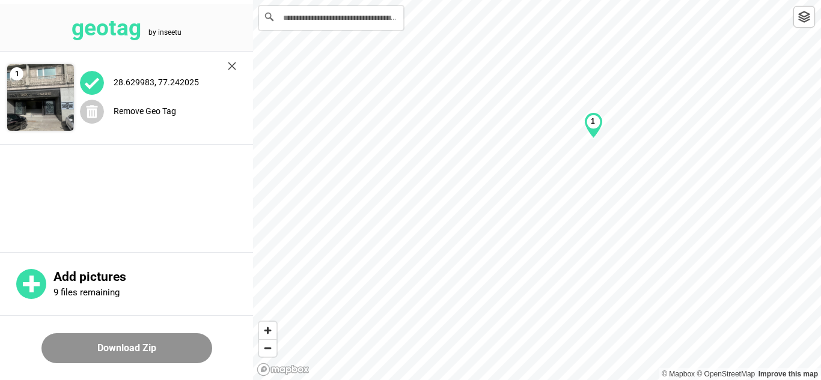
click at [596, 125] on div "1" at bounding box center [593, 125] width 19 height 26
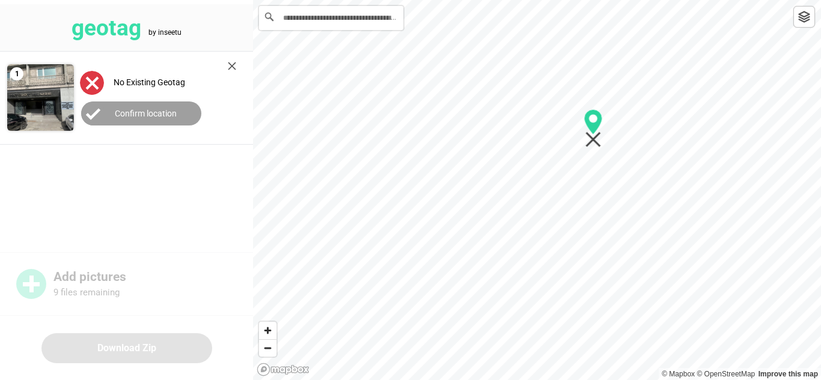
click at [593, 142] on icon "Map marker" at bounding box center [593, 128] width 19 height 38
click at [177, 111] on button "Confirm location" at bounding box center [141, 114] width 120 height 24
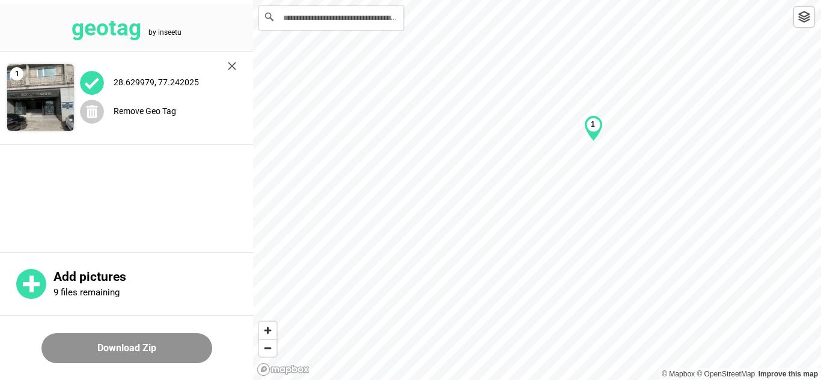
click at [591, 129] on div "1" at bounding box center [593, 128] width 19 height 26
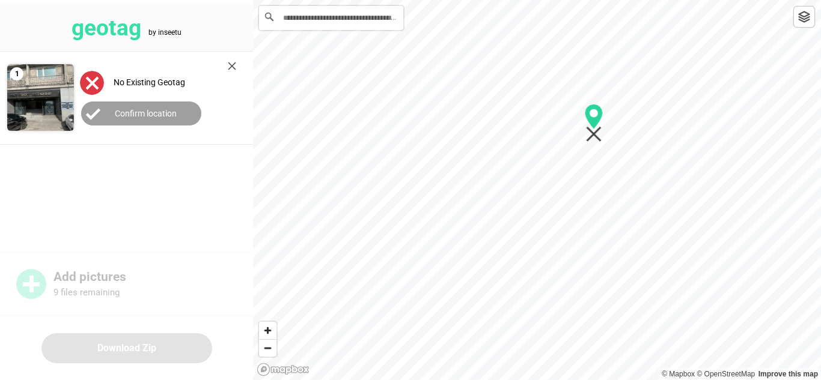
click at [593, 131] on icon "Map marker" at bounding box center [594, 123] width 19 height 38
click at [175, 102] on button "Confirm location" at bounding box center [141, 114] width 120 height 24
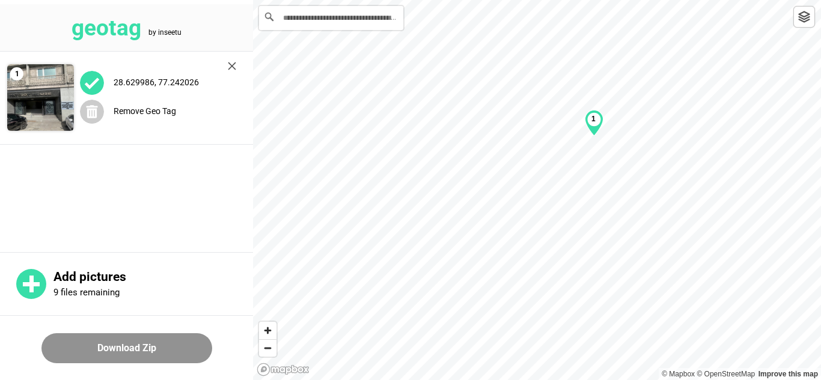
click at [599, 126] on div "1" at bounding box center [594, 123] width 19 height 26
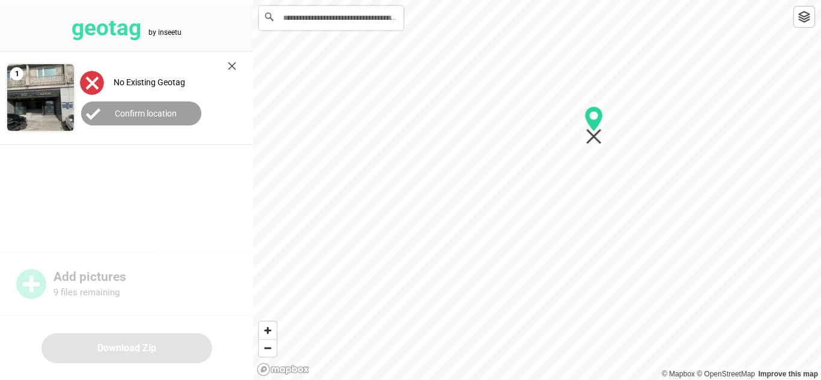
click at [596, 138] on icon "Map marker" at bounding box center [594, 137] width 16 height 16
click at [162, 112] on label "Confirm location" at bounding box center [146, 114] width 62 height 10
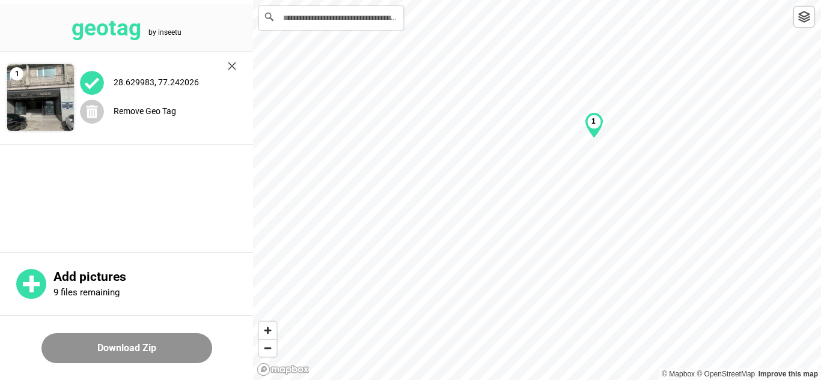
click at [597, 128] on div "1" at bounding box center [594, 125] width 19 height 26
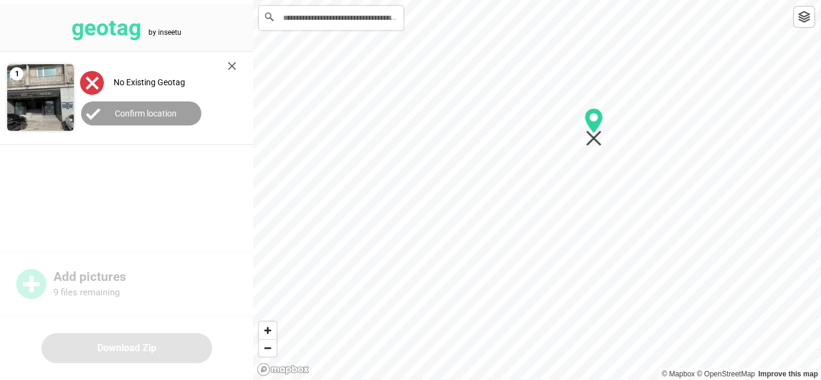
click at [591, 135] on icon "Map marker" at bounding box center [594, 139] width 16 height 16
click at [115, 106] on button "Confirm location" at bounding box center [141, 114] width 120 height 24
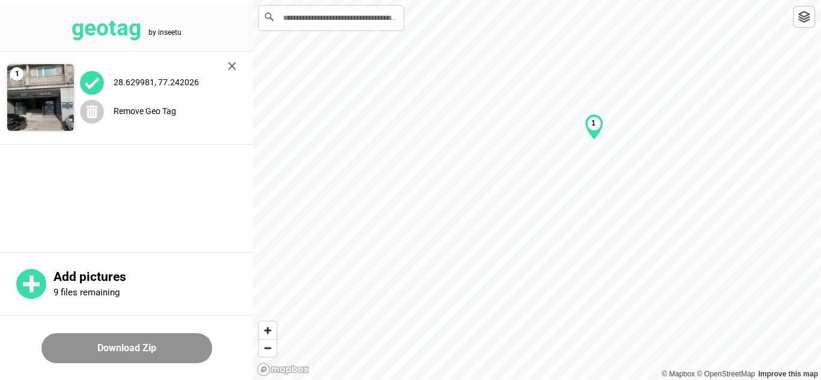
click at [171, 83] on label "28.629981, 77.242026" at bounding box center [156, 83] width 85 height 10
click at [133, 346] on button "Download Zip" at bounding box center [126, 349] width 171 height 30
click at [136, 73] on div "28.629981, 77.242026" at bounding box center [158, 82] width 156 height 25
click at [88, 83] on img at bounding box center [92, 83] width 24 height 24
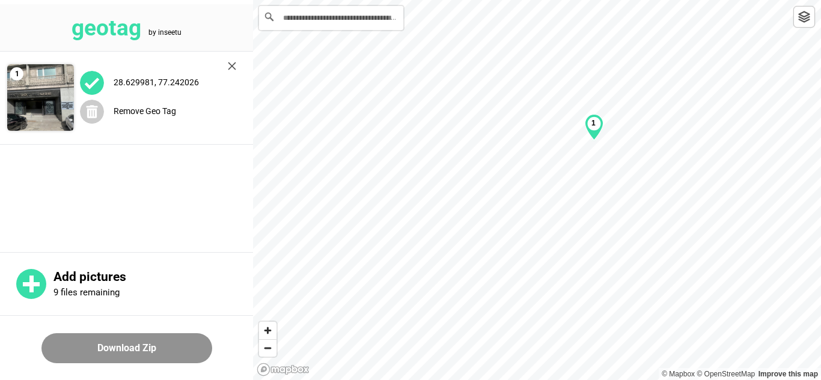
click at [88, 83] on img at bounding box center [92, 83] width 24 height 24
click at [47, 112] on img at bounding box center [40, 97] width 67 height 67
click at [498, 146] on div "1" at bounding box center [498, 143] width 19 height 26
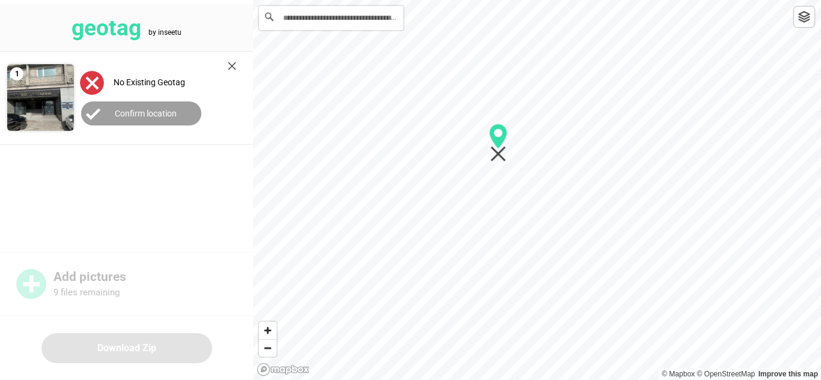
click at [127, 115] on label "Confirm location" at bounding box center [146, 114] width 62 height 10
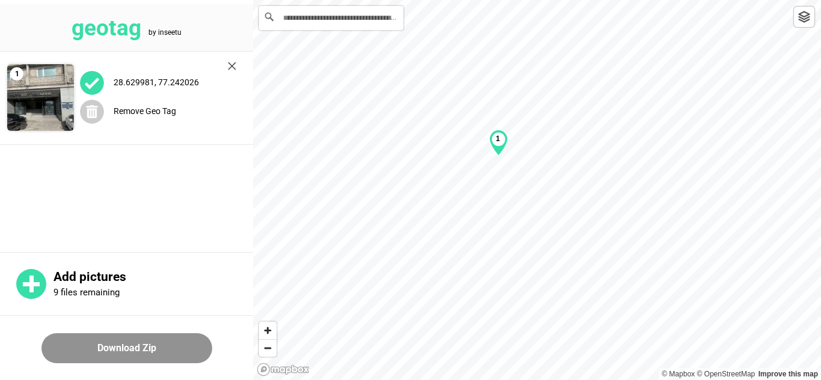
click at [101, 77] on img at bounding box center [92, 83] width 24 height 24
click at [97, 77] on img at bounding box center [92, 83] width 24 height 24
click at [179, 84] on label "28.629981, 77.242026" at bounding box center [156, 83] width 85 height 10
drag, startPoint x: 179, startPoint y: 84, endPoint x: 0, endPoint y: 71, distance: 179.5
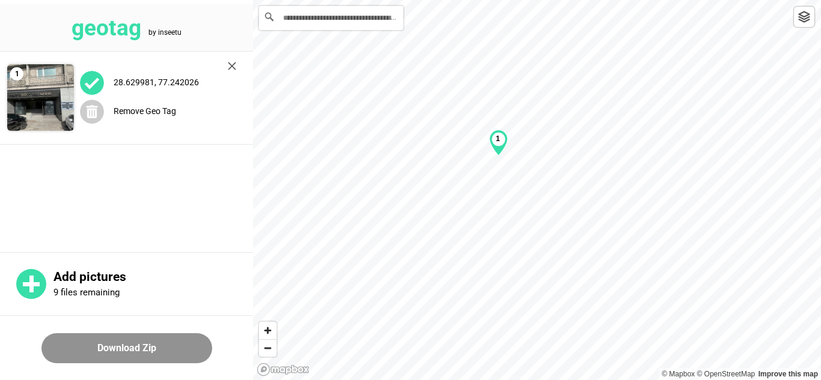
click at [160, 85] on label "28.629981, 77.242026" at bounding box center [156, 83] width 85 height 10
click at [54, 96] on img at bounding box center [40, 97] width 67 height 67
click at [41, 109] on img at bounding box center [40, 97] width 67 height 67
drag, startPoint x: 41, startPoint y: 109, endPoint x: 57, endPoint y: 103, distance: 17.5
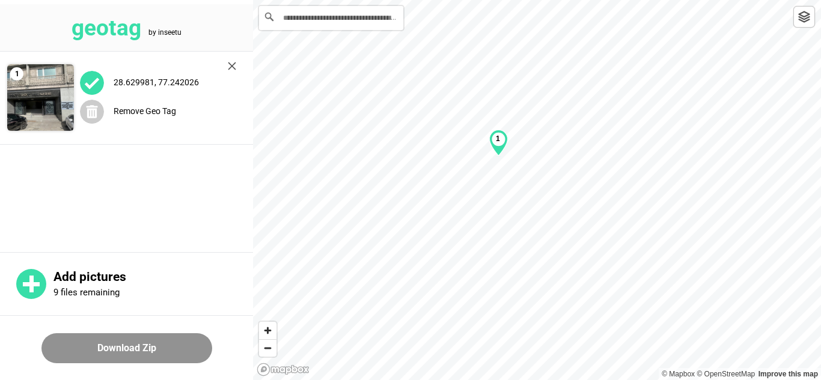
click at [41, 109] on img at bounding box center [40, 97] width 67 height 67
click at [203, 175] on main "1 28.629981, 77.242026 Remove Geo Tag" at bounding box center [126, 151] width 253 height 198
click at [61, 118] on img at bounding box center [40, 97] width 67 height 67
click at [278, 16] on input "**********" at bounding box center [331, 18] width 144 height 24
click at [163, 85] on label "28.629981, 77.242026" at bounding box center [156, 83] width 85 height 10
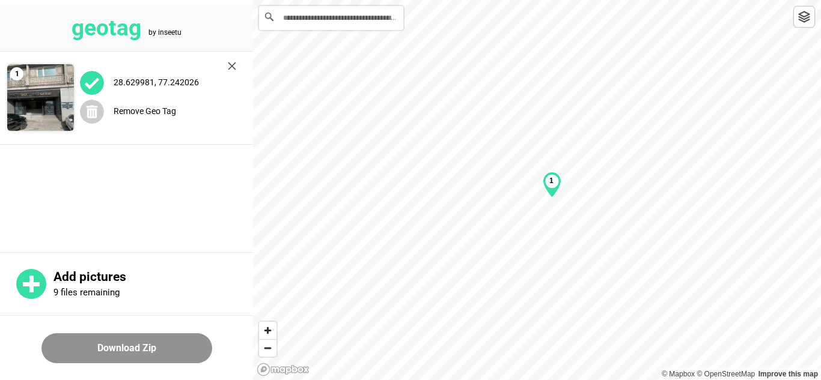
click at [112, 336] on button "Download Zip" at bounding box center [126, 349] width 171 height 30
drag, startPoint x: 111, startPoint y: 77, endPoint x: 205, endPoint y: 81, distance: 94.4
click at [205, 81] on div "28.629981, 77.242026" at bounding box center [158, 82] width 156 height 25
copy label "28.629981, 77.242026"
